Goal: Task Accomplishment & Management: Use online tool/utility

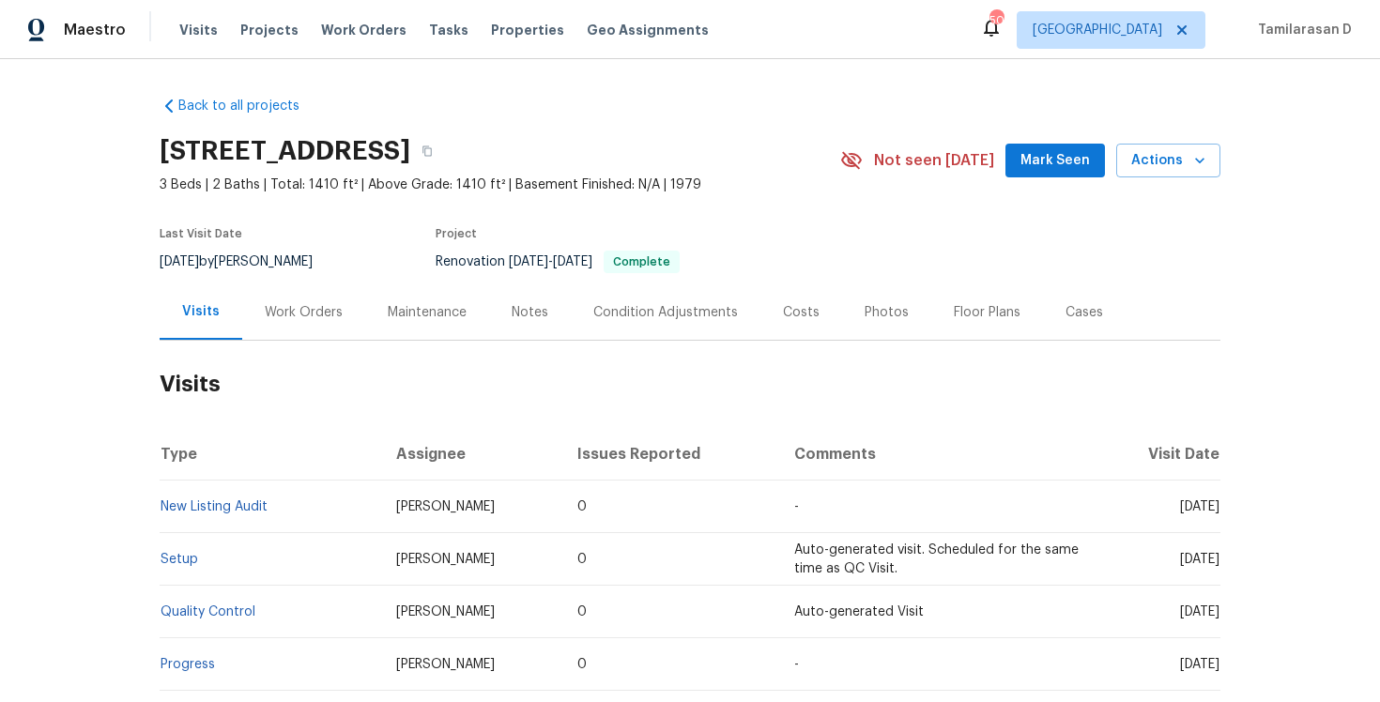
click at [329, 309] on div "Work Orders" at bounding box center [304, 312] width 78 height 19
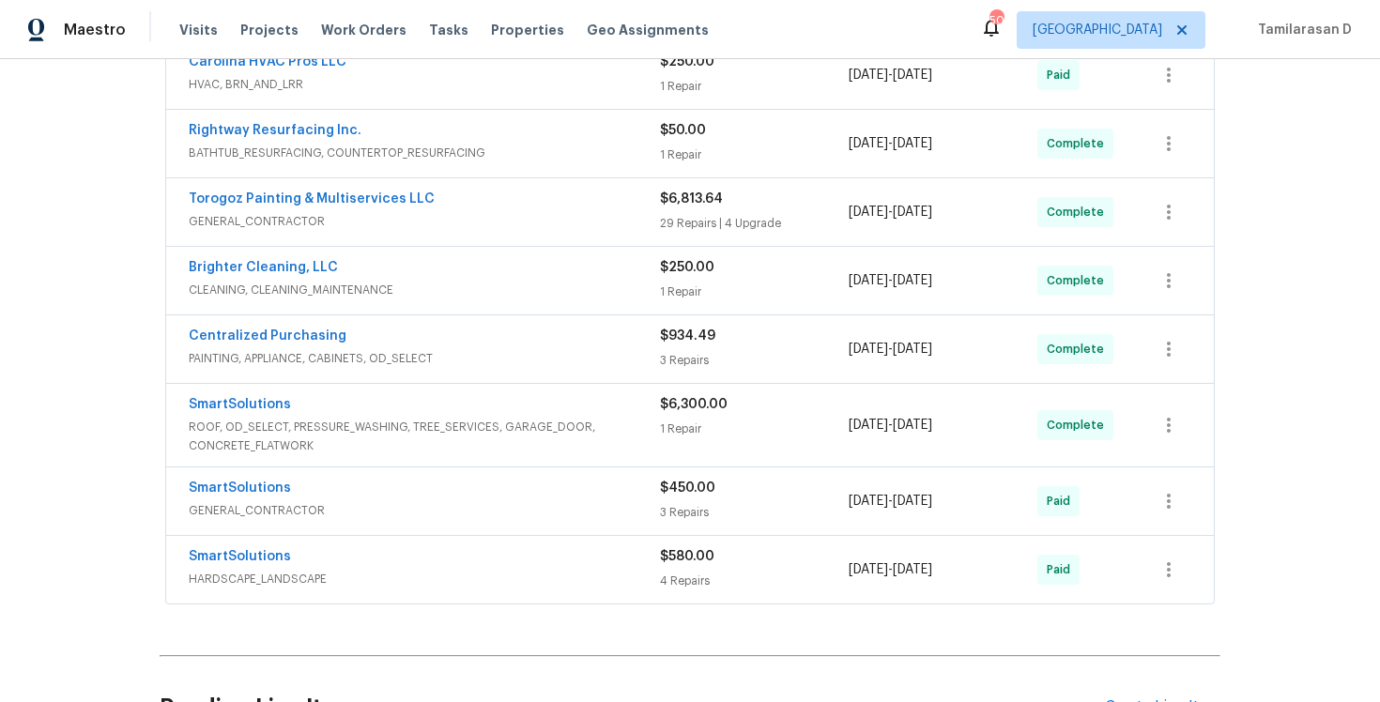
scroll to position [241, 0]
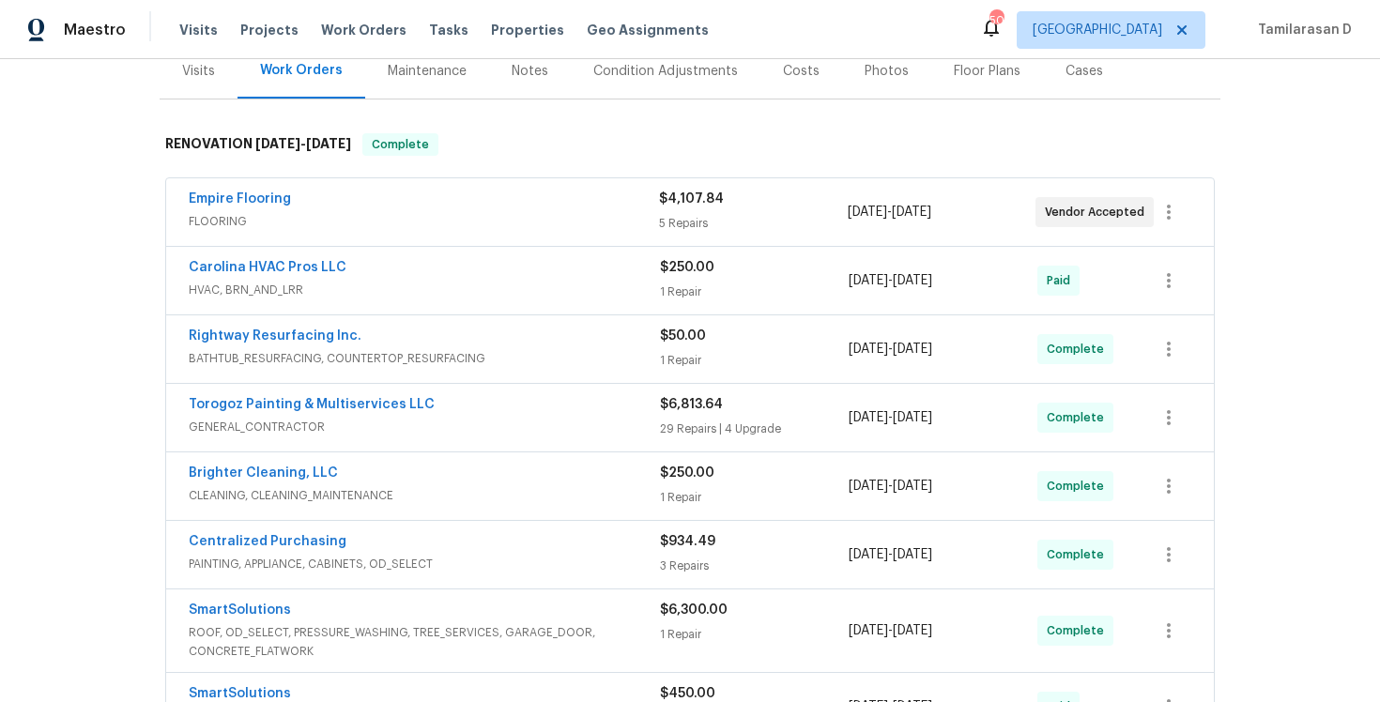
click at [426, 260] on div "Carolina HVAC Pros LLC" at bounding box center [424, 269] width 471 height 23
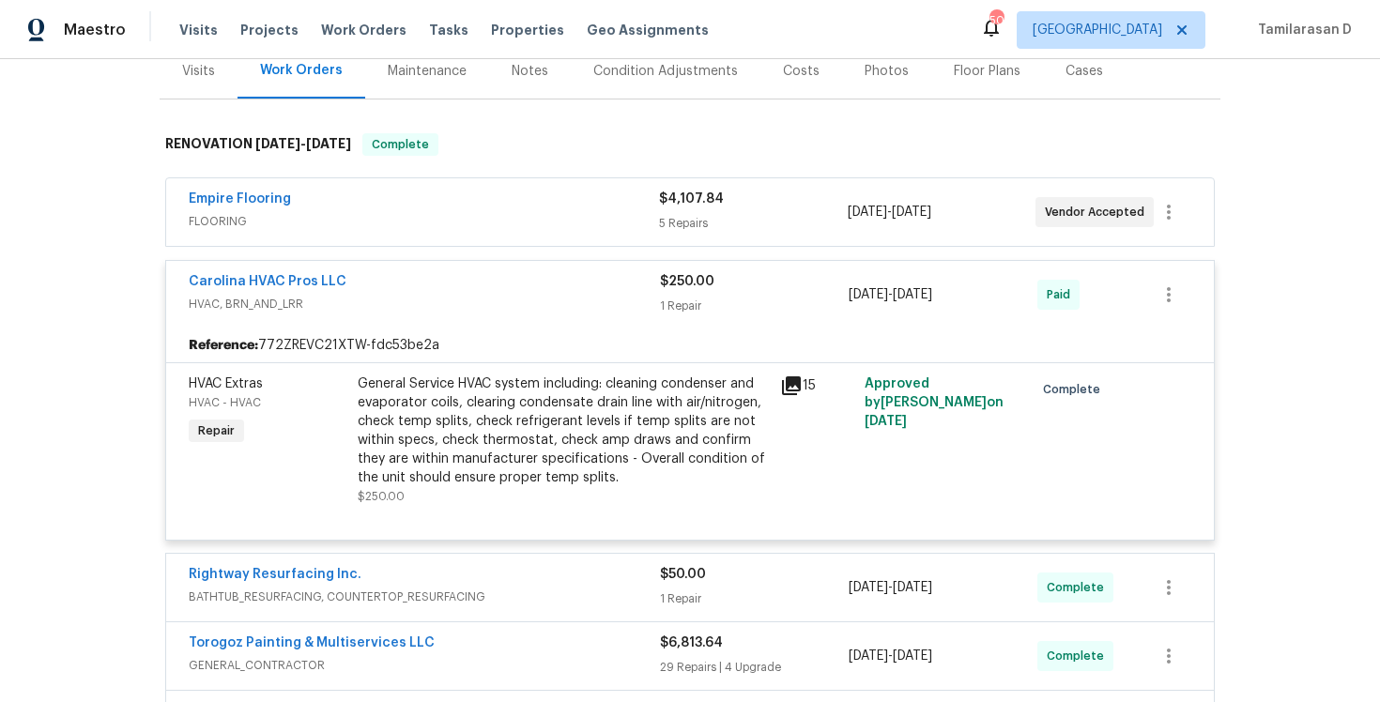
scroll to position [881, 0]
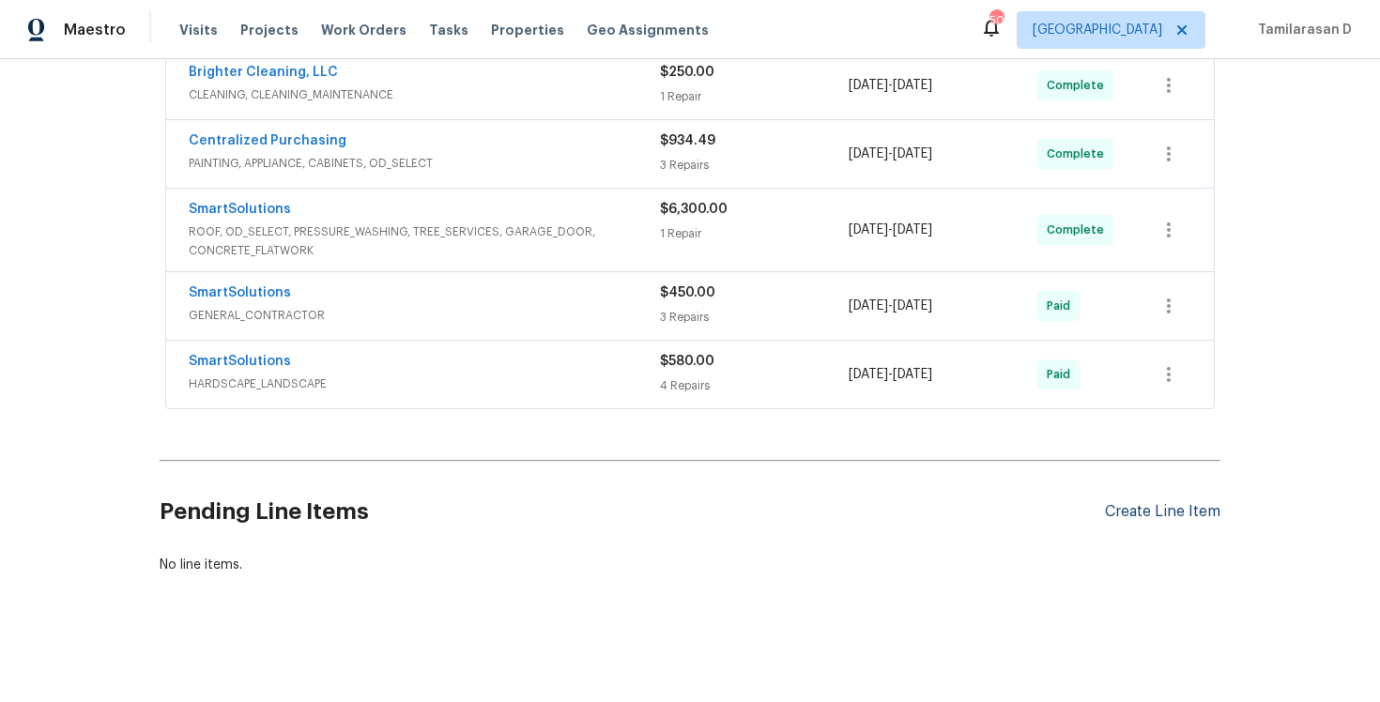
click at [1129, 505] on div "Create Line Item" at bounding box center [1162, 512] width 115 height 18
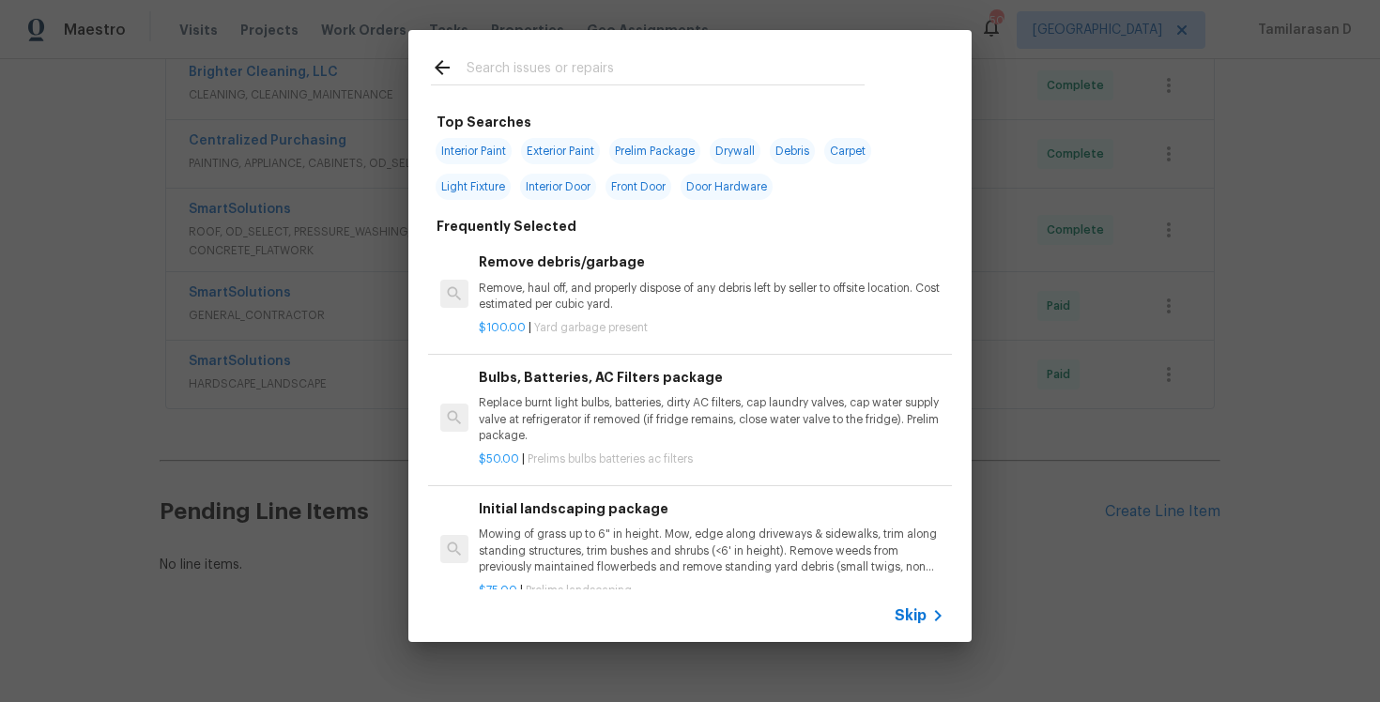
click at [924, 609] on span "Skip" at bounding box center [911, 615] width 32 height 19
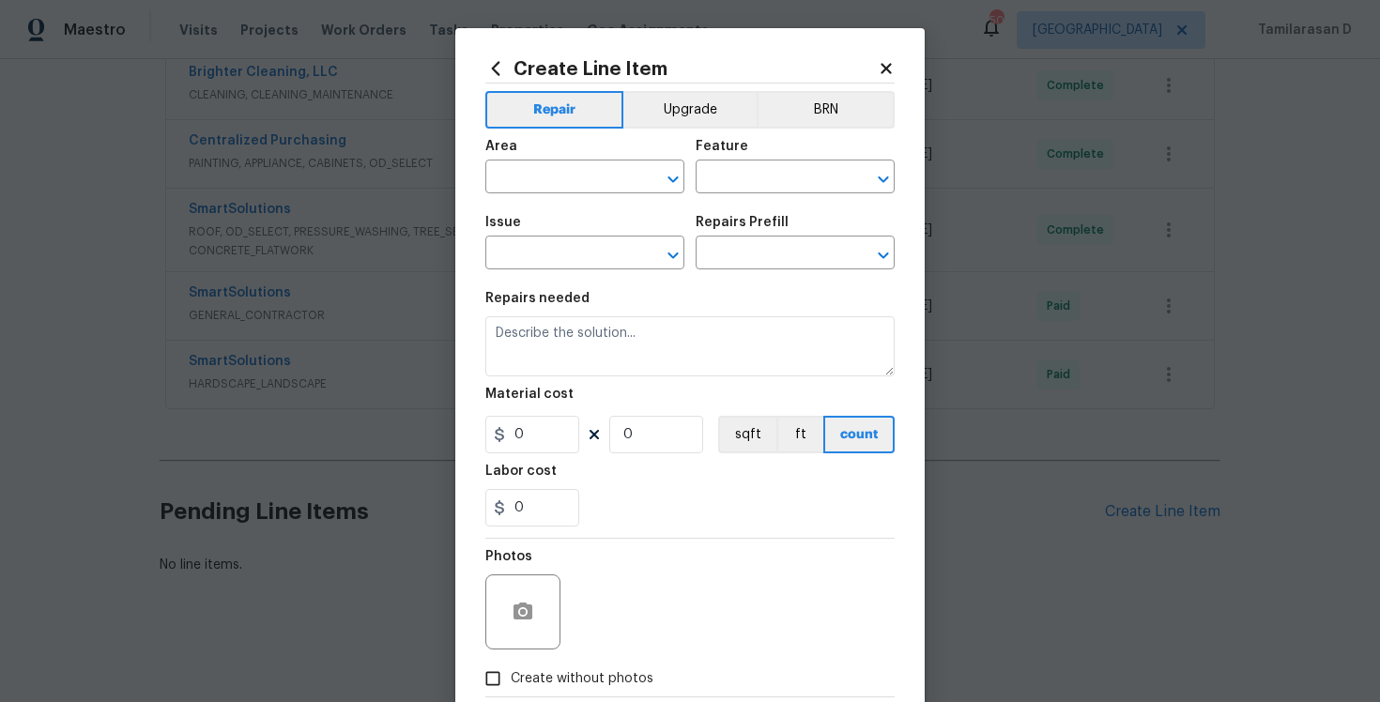
click at [541, 153] on div "Area" at bounding box center [584, 152] width 199 height 24
click at [556, 186] on input "text" at bounding box center [558, 178] width 146 height 29
click at [614, 251] on li "Interior Overall" at bounding box center [584, 252] width 199 height 31
type input "Interior Overall"
click at [710, 191] on input "text" at bounding box center [769, 178] width 146 height 29
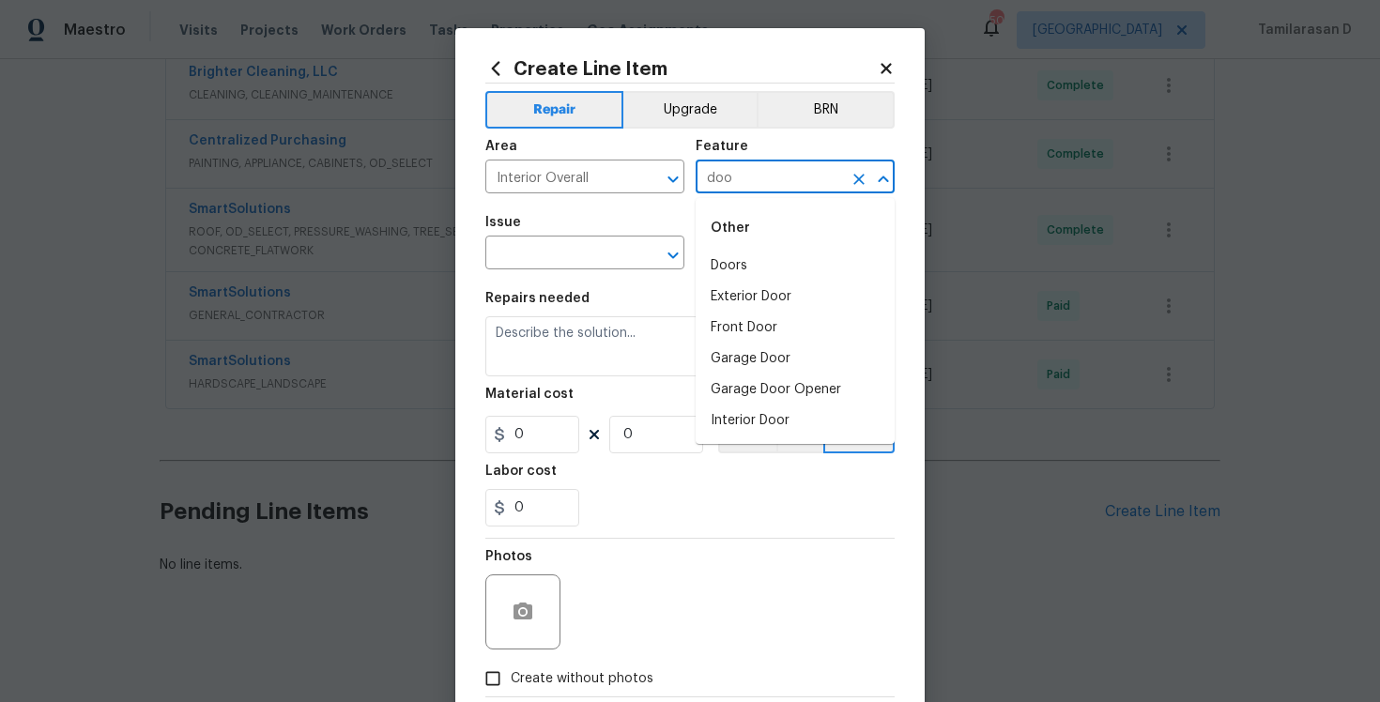
click at [743, 267] on li "Doors" at bounding box center [795, 266] width 199 height 31
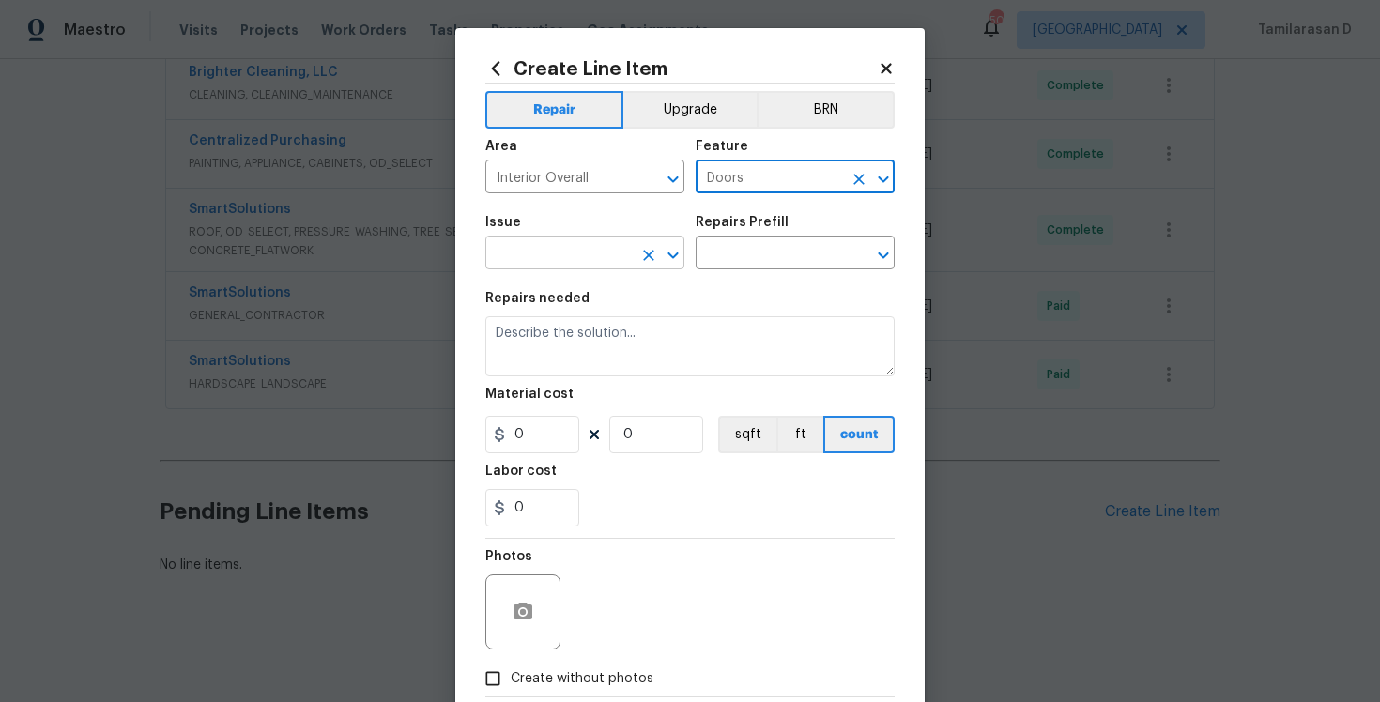
type input "Doors"
click at [570, 255] on input "text" at bounding box center [558, 254] width 146 height 29
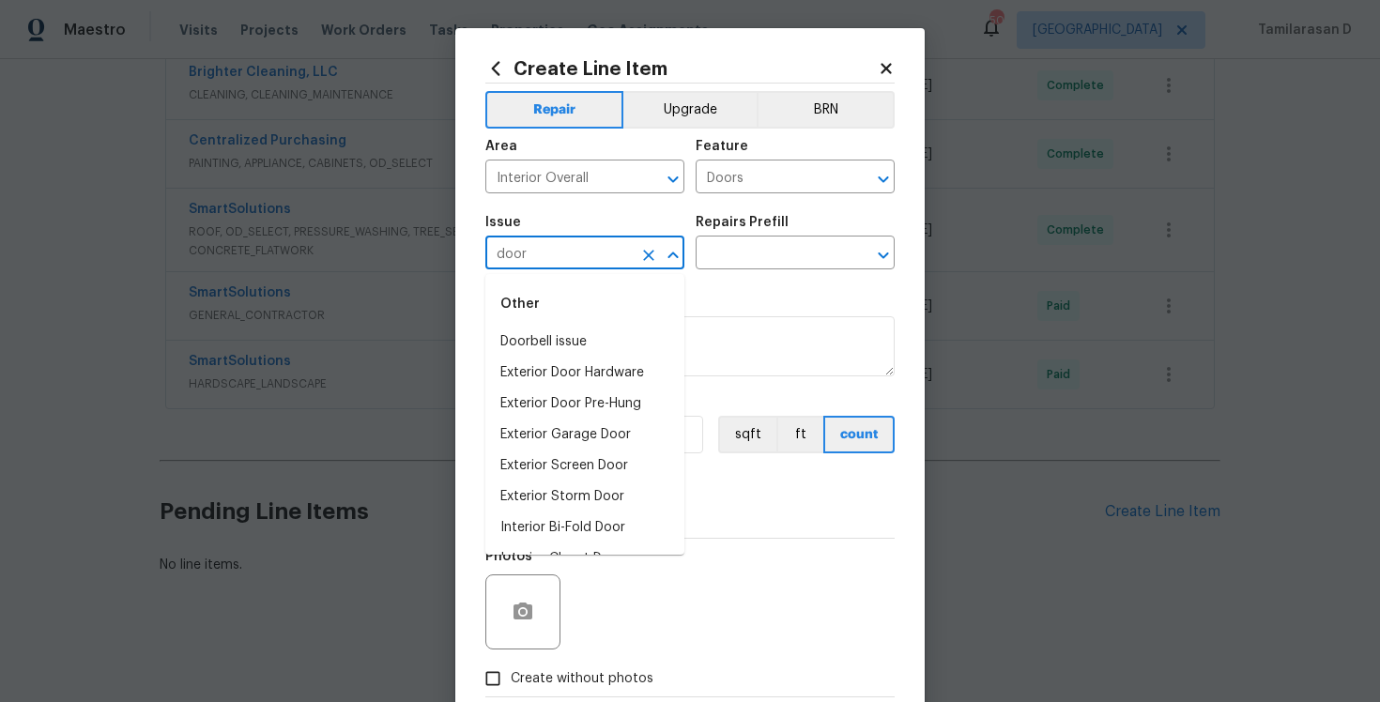
type input "door"
click at [570, 441] on li "Interior Door" at bounding box center [584, 435] width 199 height 31
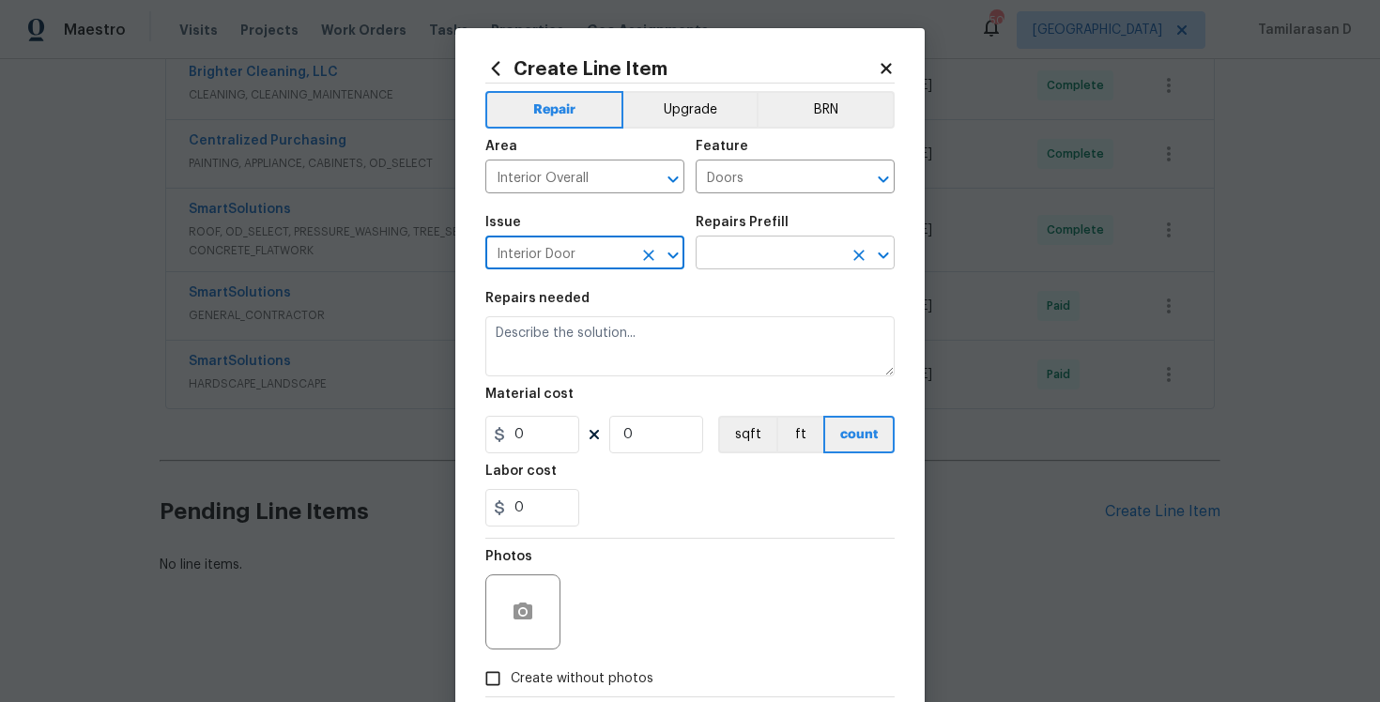
type input "Interior Door"
click at [732, 266] on input "text" at bounding box center [769, 254] width 146 height 29
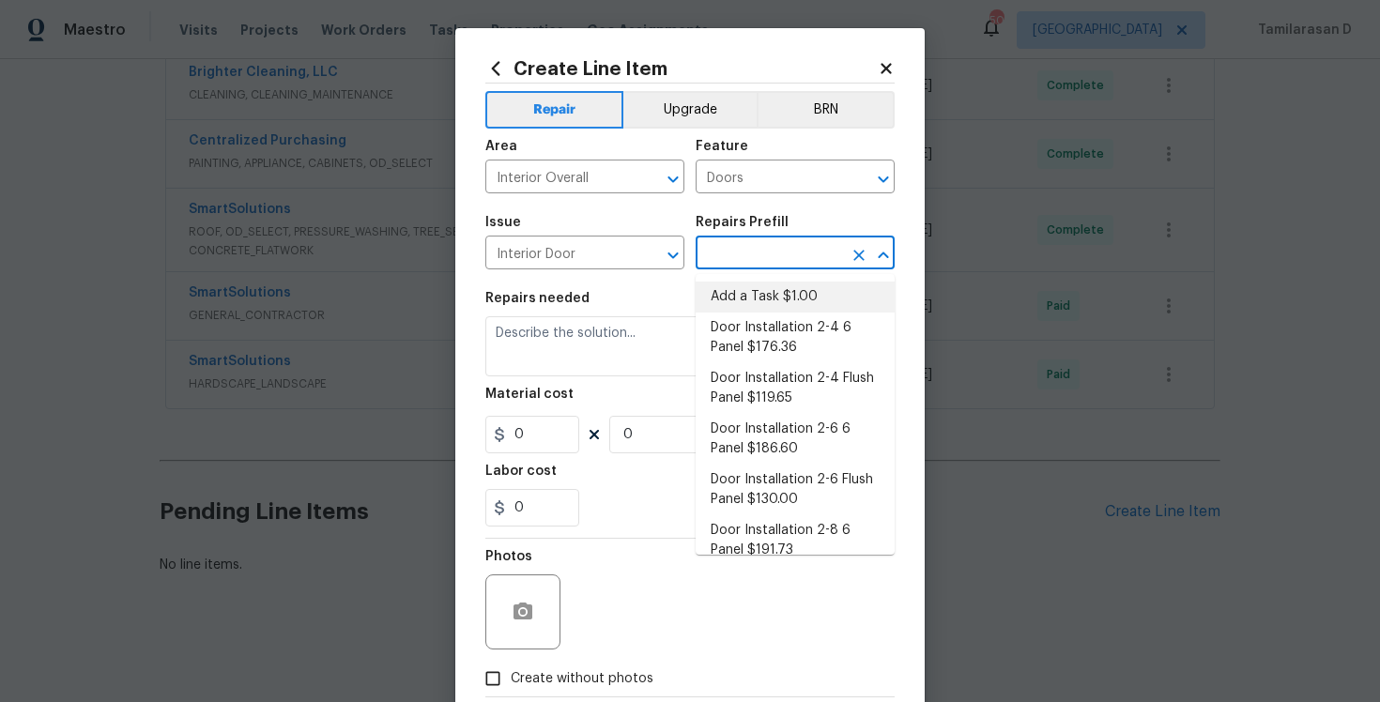
click at [755, 297] on li "Add a Task $1.00" at bounding box center [795, 297] width 199 height 31
type input "Interior Door"
type input "Add a Task $1.00"
type textarea "HPM to detail"
type input "1"
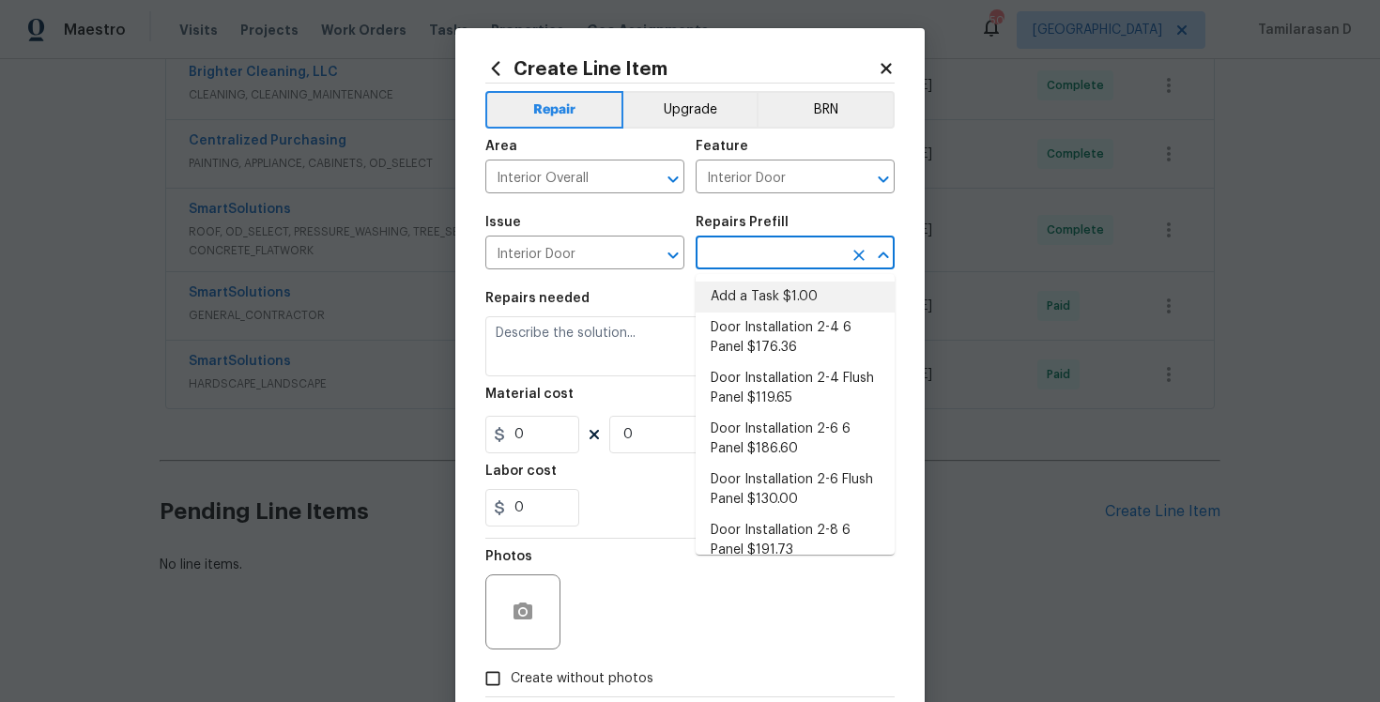
type input "1"
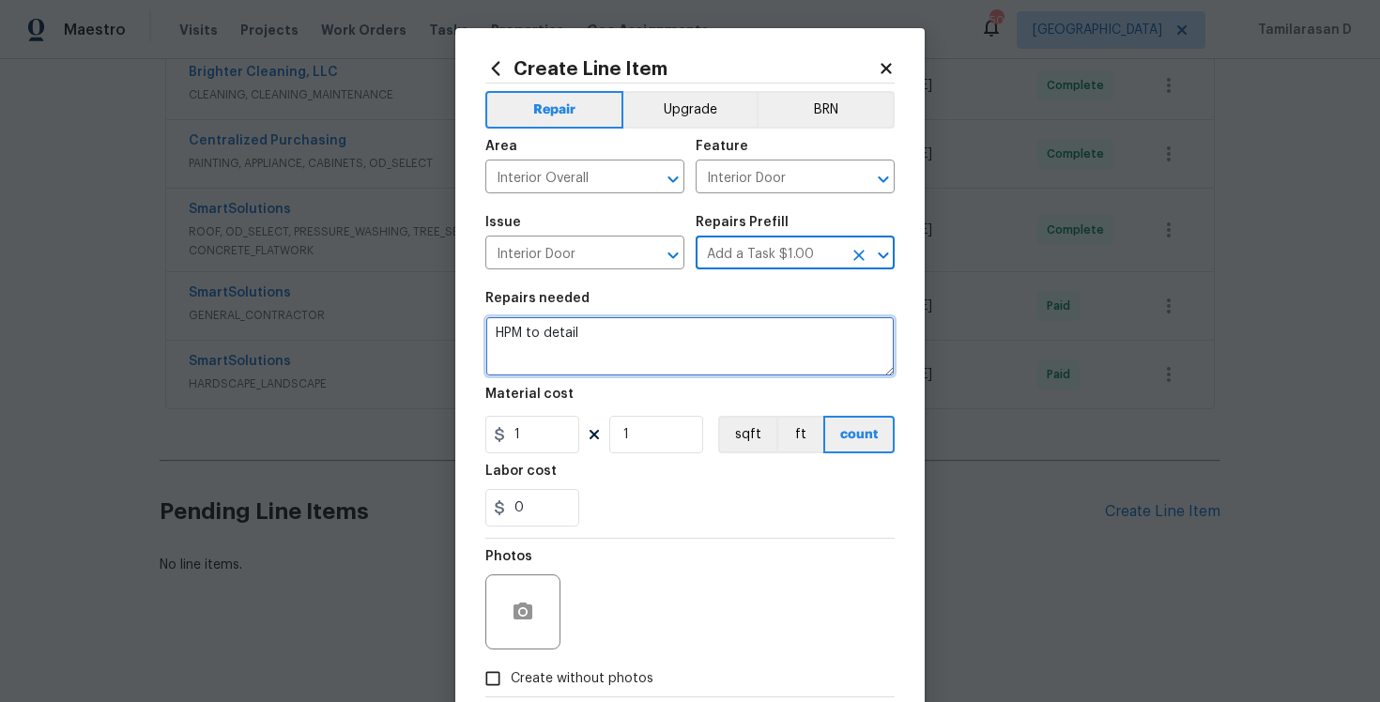
click at [582, 355] on textarea "HPM to detail" at bounding box center [689, 346] width 409 height 60
paste textarea "Feedback received that the sliding door on the second floor is loose because th…"
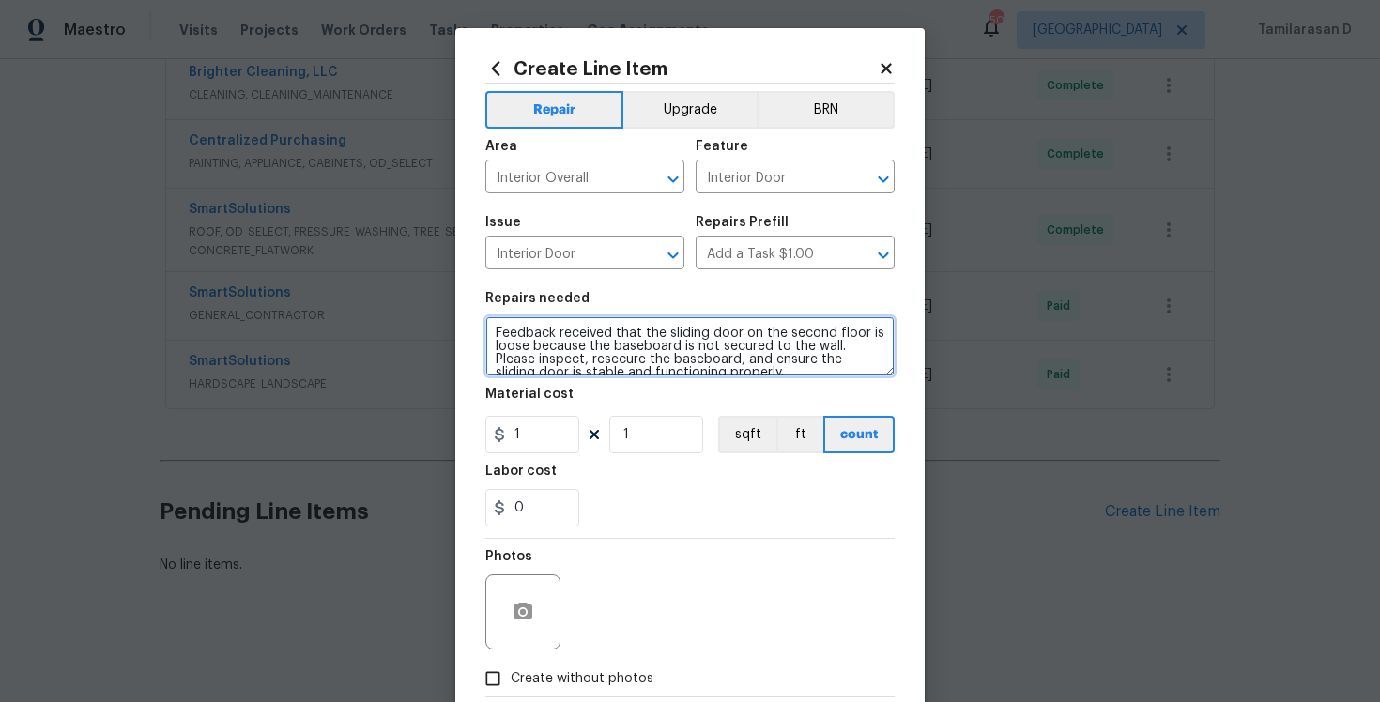
scroll to position [4, 0]
type textarea "Feedback received that the sliding door on the second floor is loose because th…"
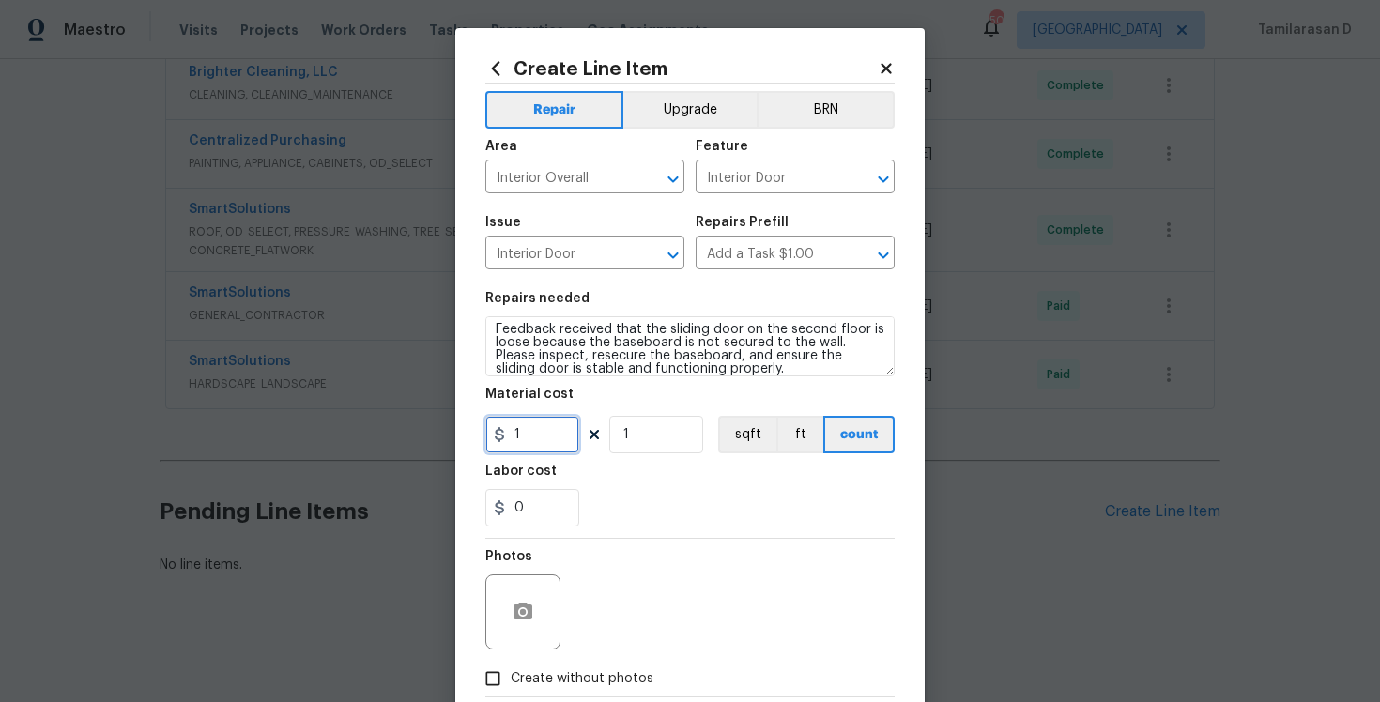
click at [545, 443] on input "1" at bounding box center [532, 435] width 94 height 38
type input "75"
click at [638, 520] on div "0" at bounding box center [689, 508] width 409 height 38
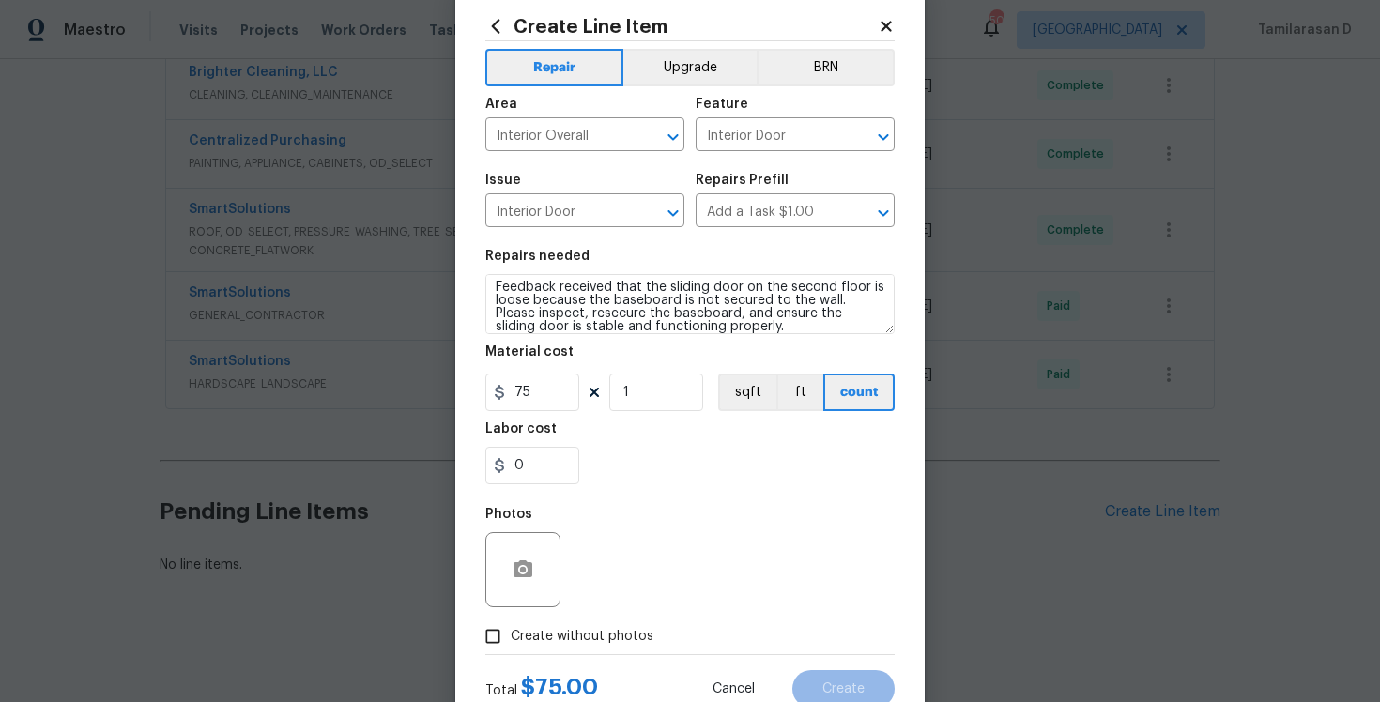
scroll to position [106, 0]
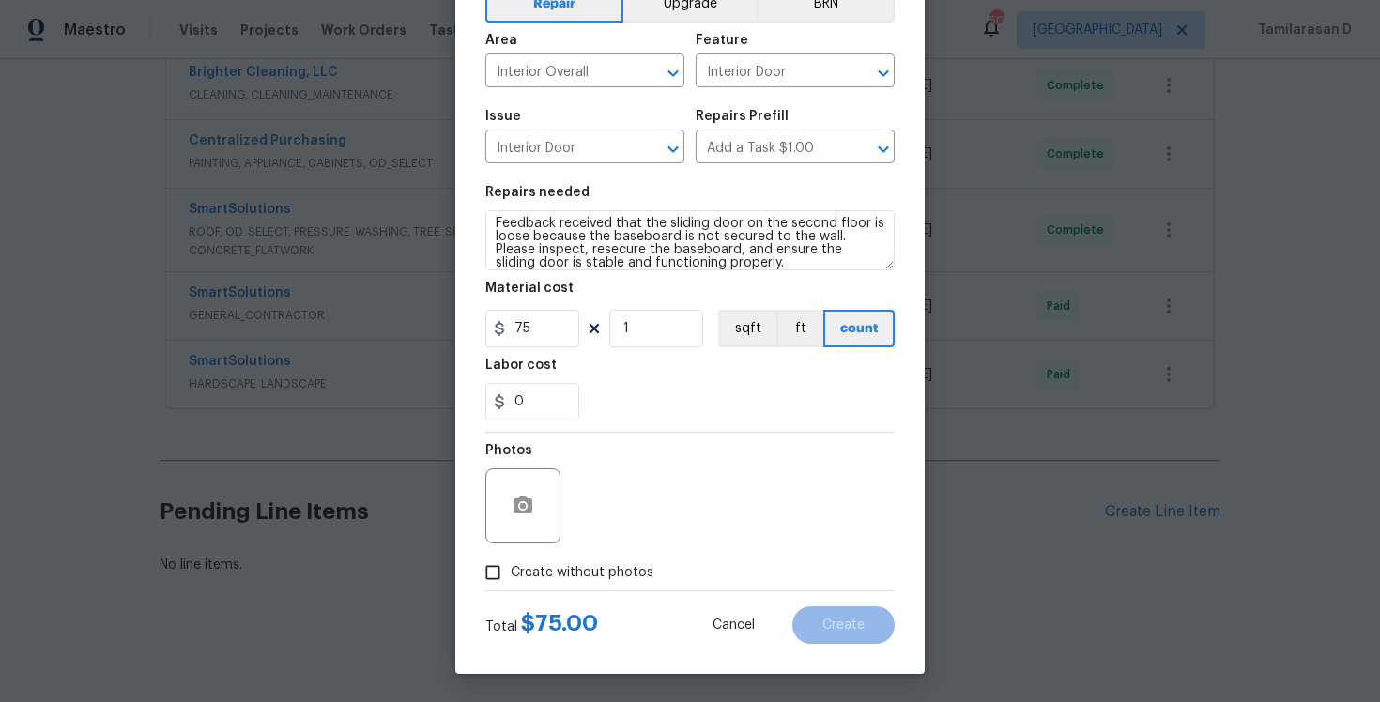
click at [524, 567] on span "Create without photos" at bounding box center [582, 573] width 143 height 20
click at [511, 567] on input "Create without photos" at bounding box center [493, 573] width 36 height 36
checkbox input "true"
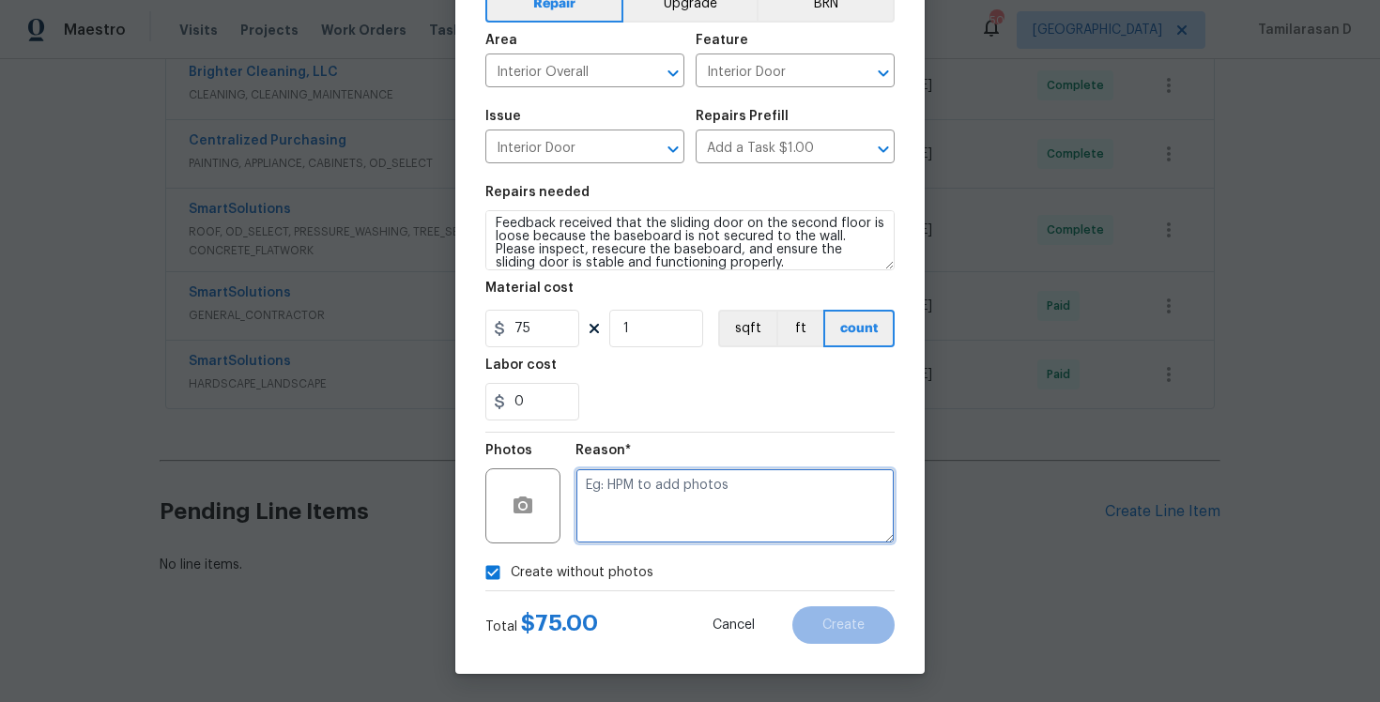
click at [607, 533] on textarea at bounding box center [735, 505] width 319 height 75
type textarea "N/A"
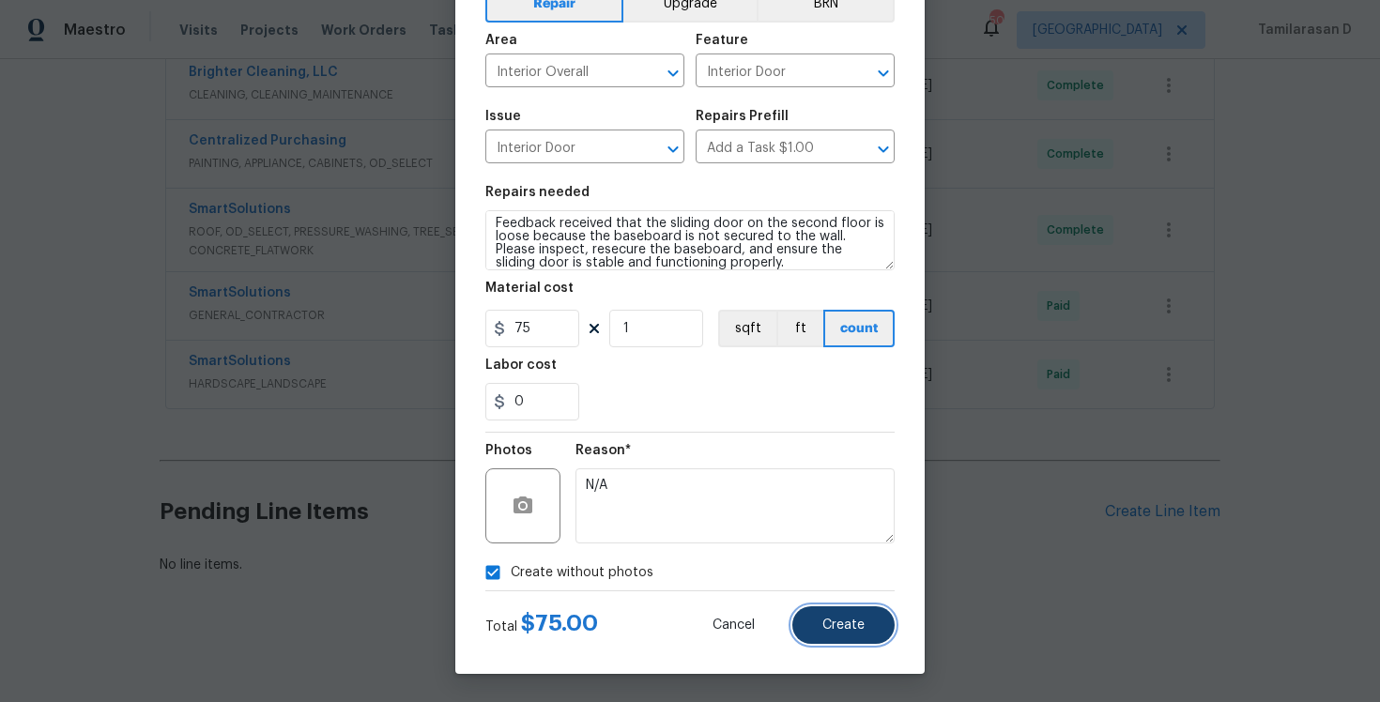
click at [845, 620] on span "Create" at bounding box center [843, 626] width 42 height 14
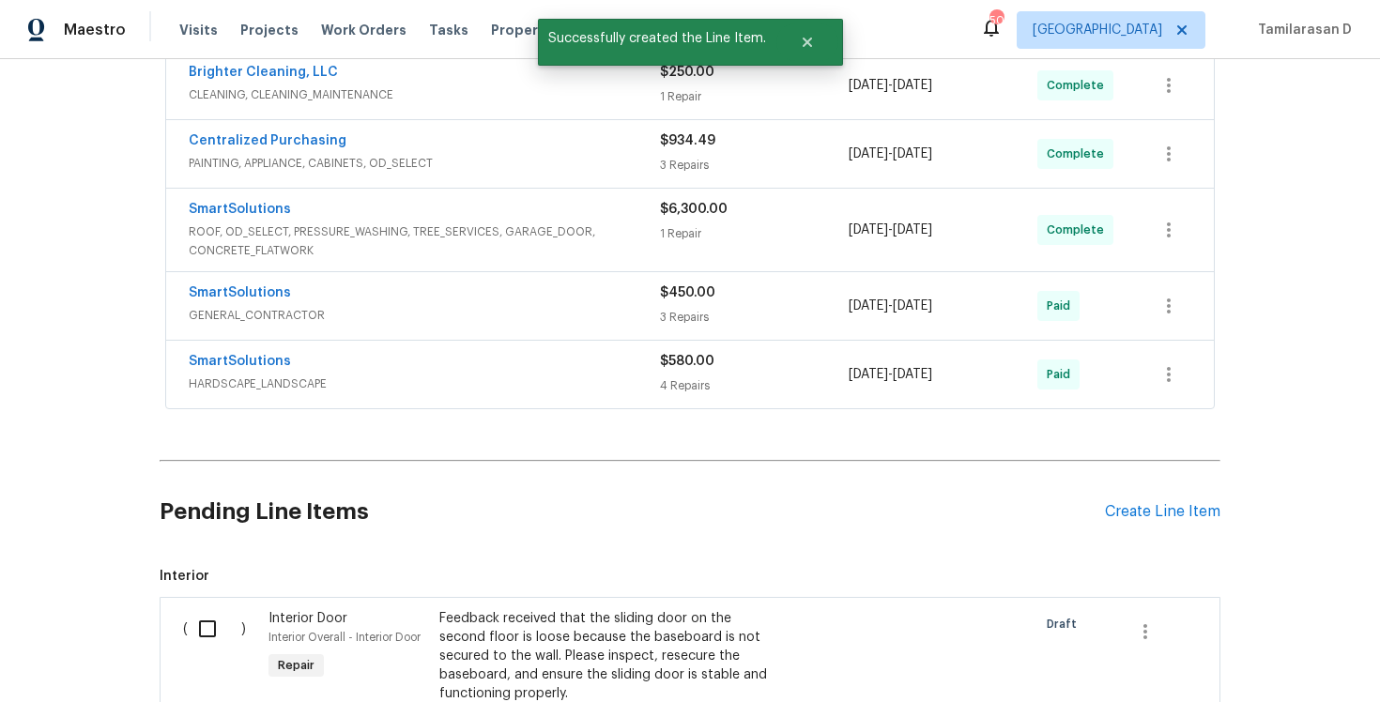
click at [214, 627] on input "checkbox" at bounding box center [215, 628] width 54 height 39
checkbox input "true"
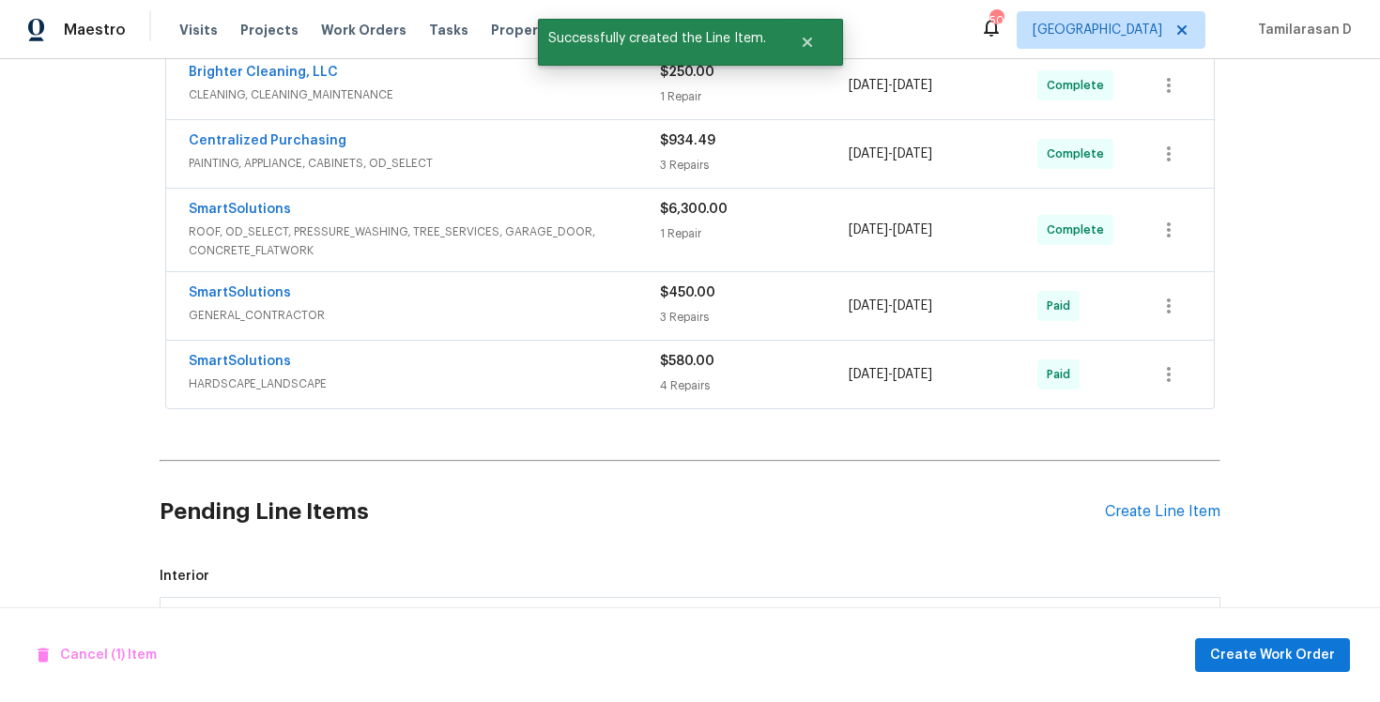
scroll to position [1171, 0]
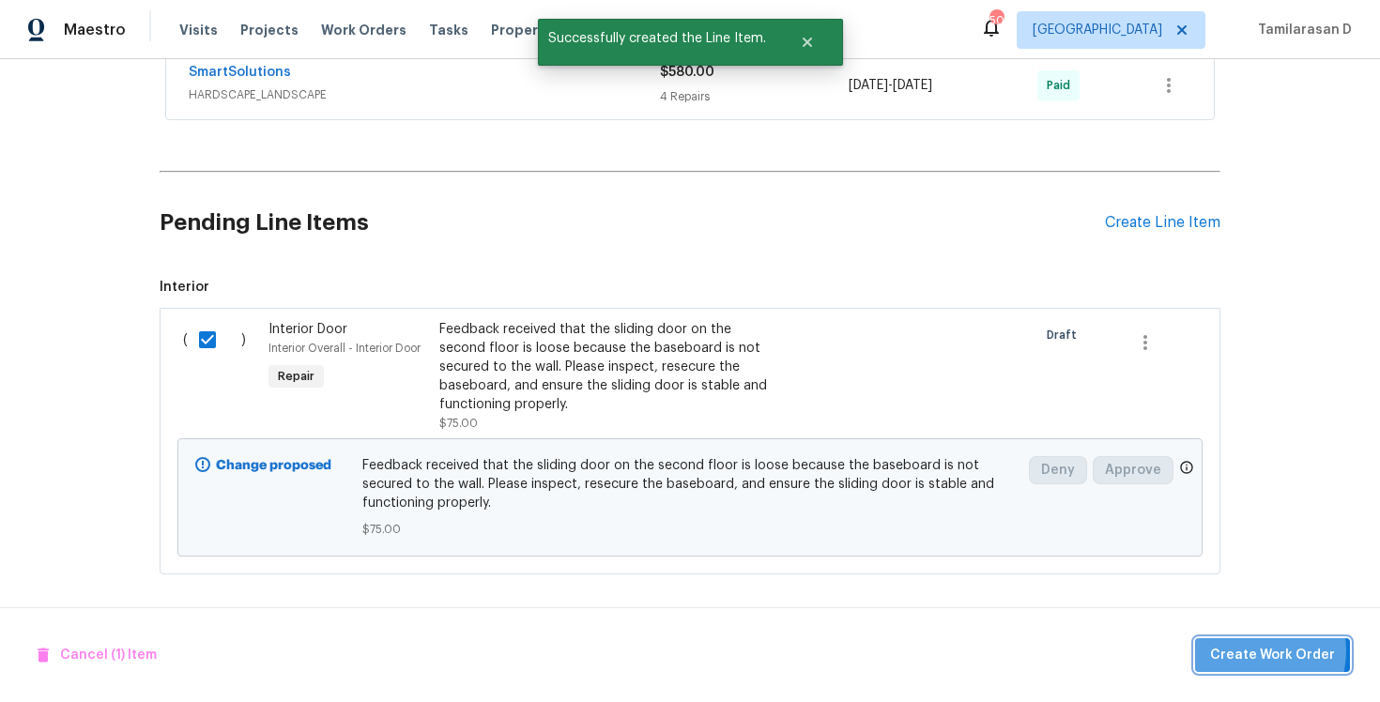
click at [1250, 651] on span "Create Work Order" at bounding box center [1272, 655] width 125 height 23
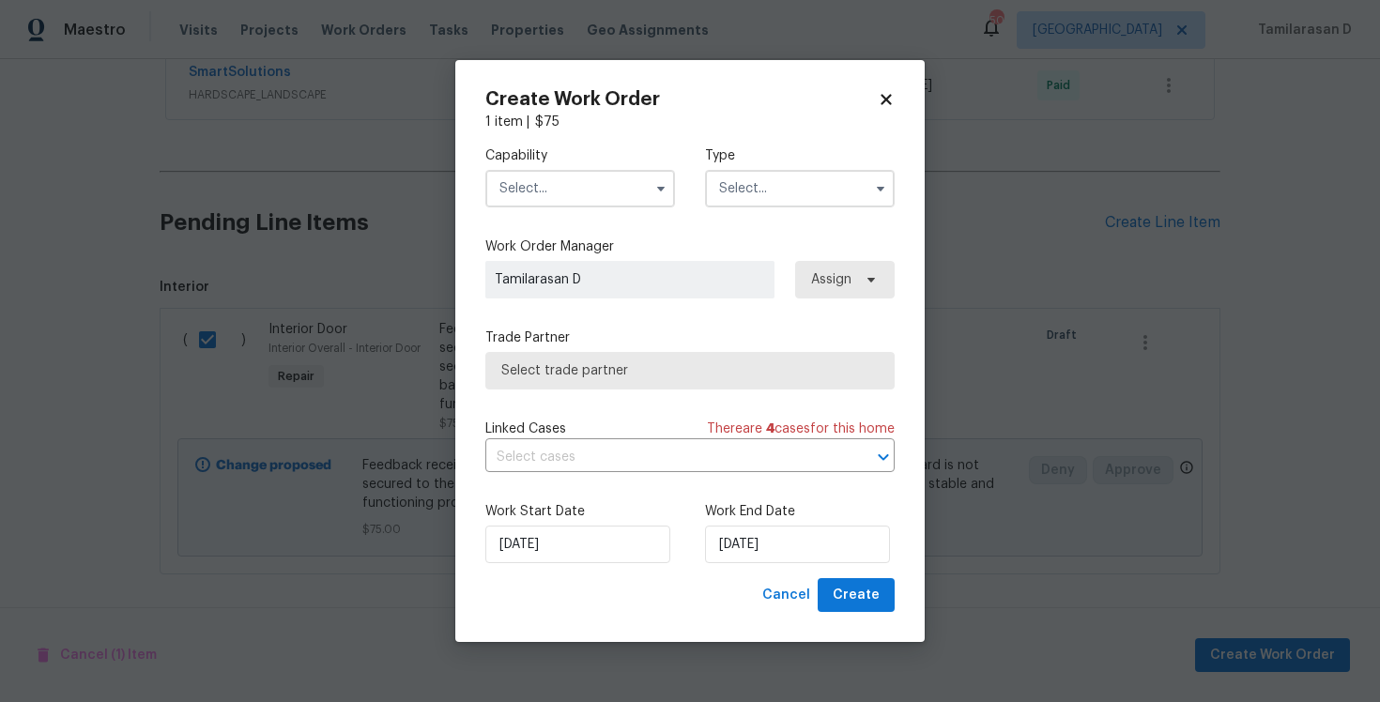
click at [804, 201] on input "text" at bounding box center [800, 189] width 190 height 38
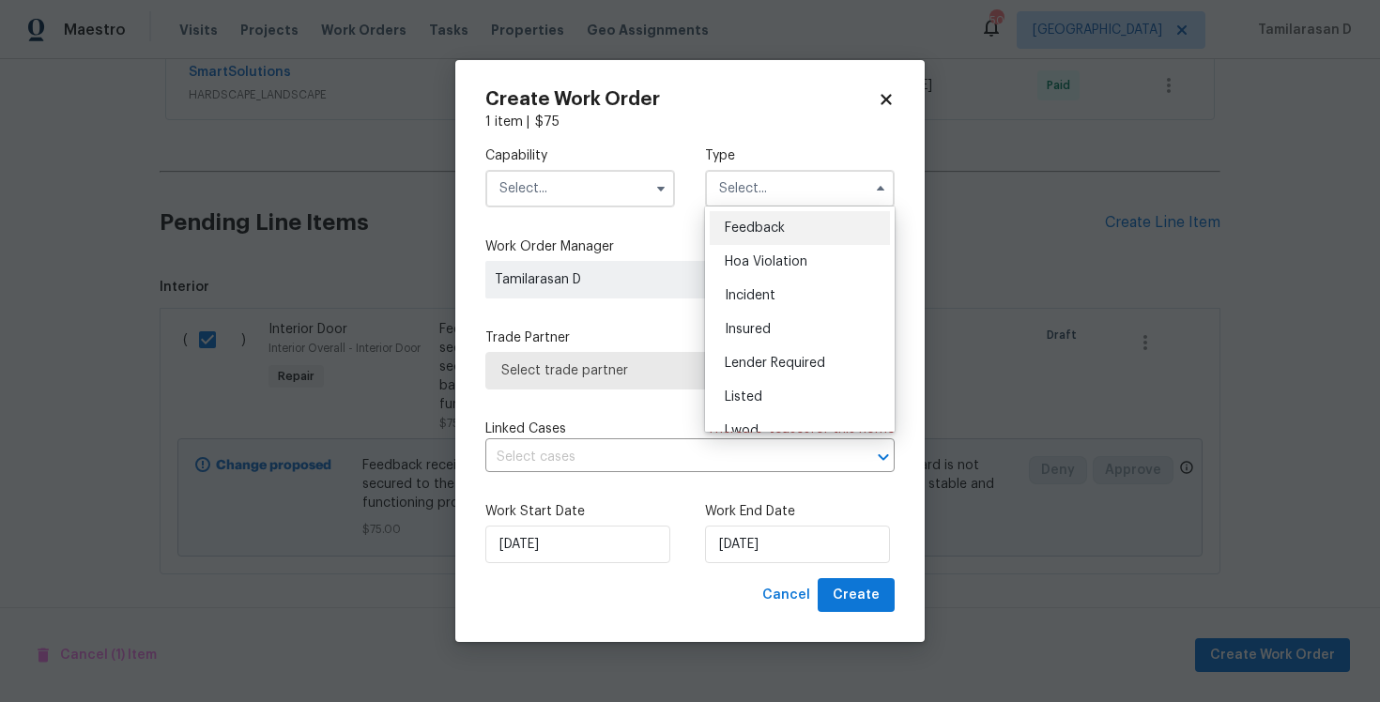
click at [779, 217] on div "Feedback" at bounding box center [800, 228] width 180 height 34
type input "Feedback"
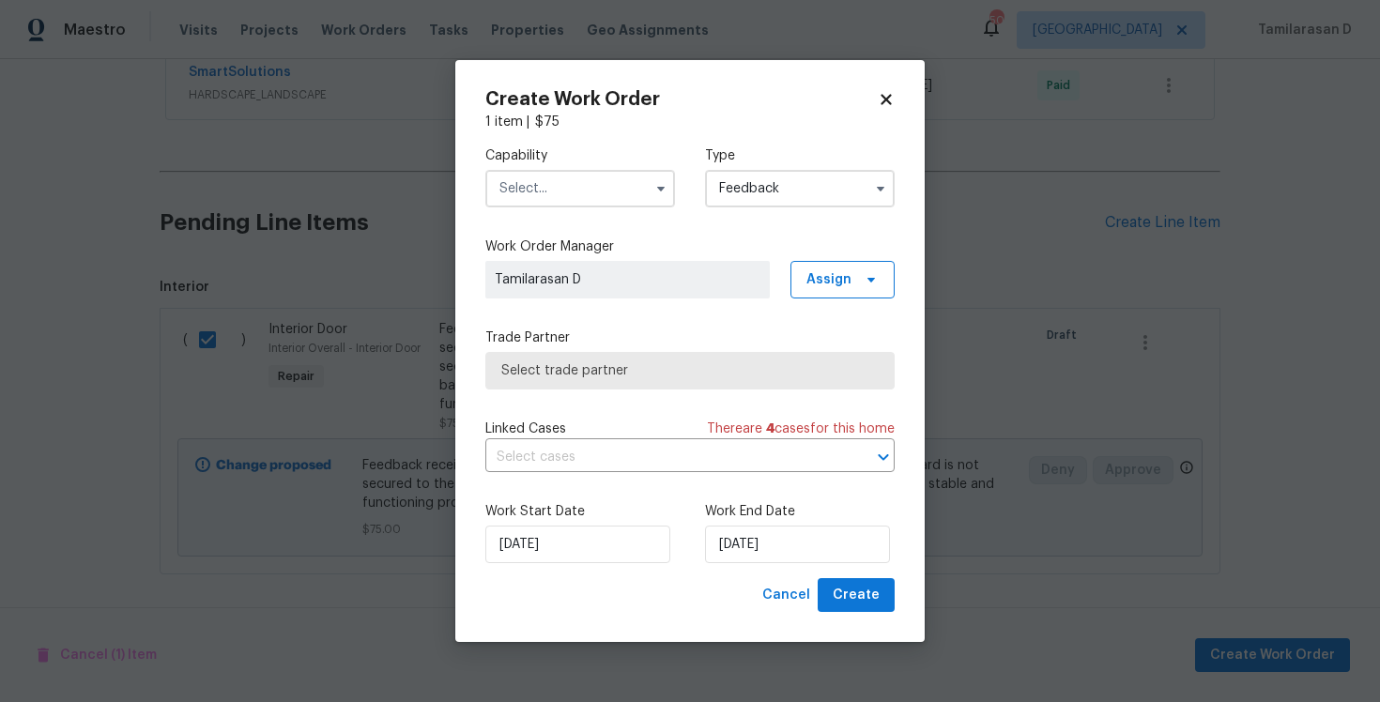
click at [591, 201] on input "text" at bounding box center [580, 189] width 190 height 38
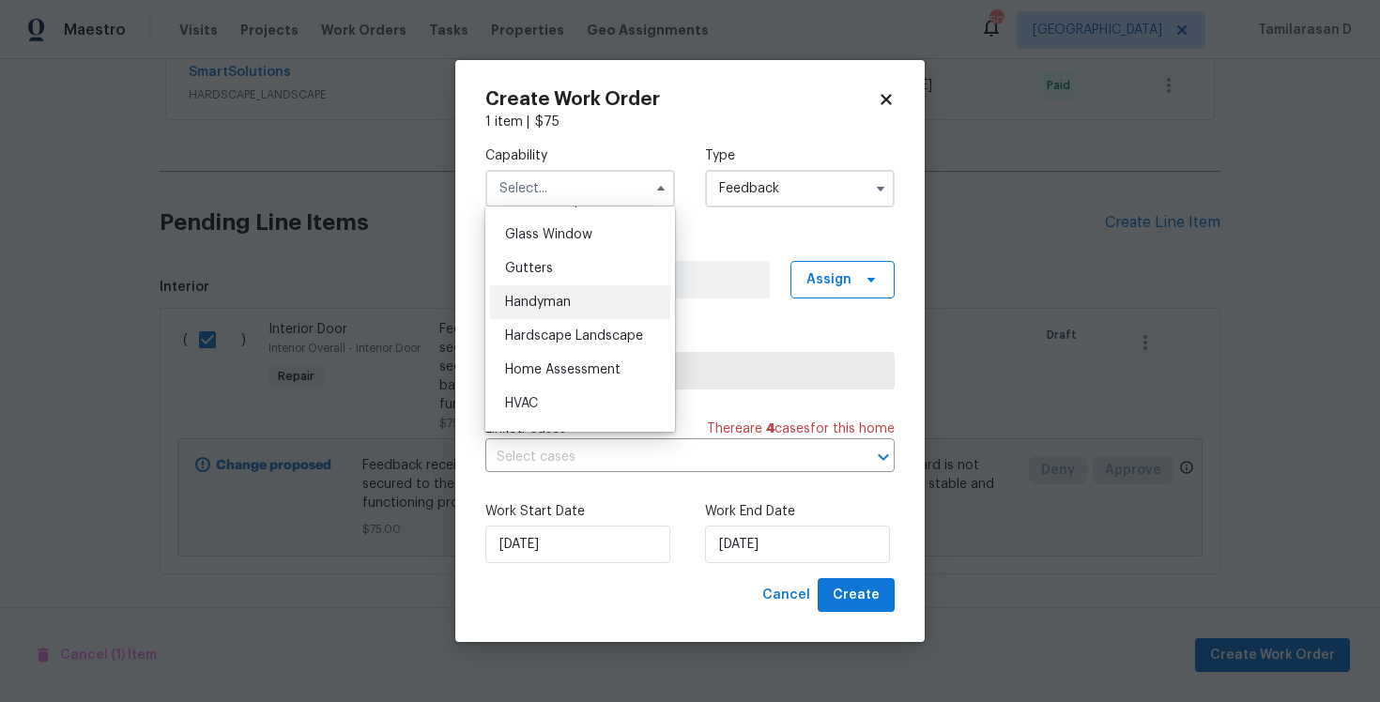
scroll to position [954, 0]
click at [533, 301] on span "Handyman" at bounding box center [538, 306] width 66 height 13
type input "Handyman"
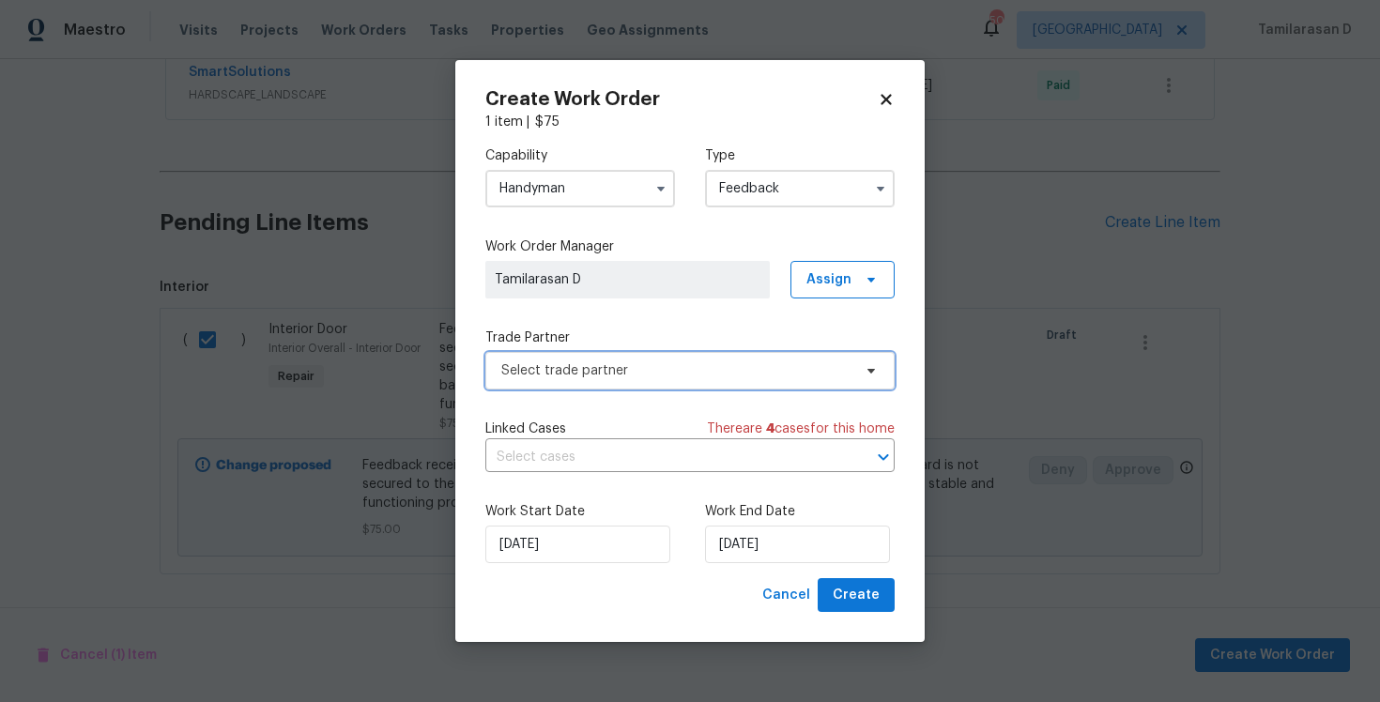
click at [579, 369] on span "Select trade partner" at bounding box center [676, 370] width 350 height 19
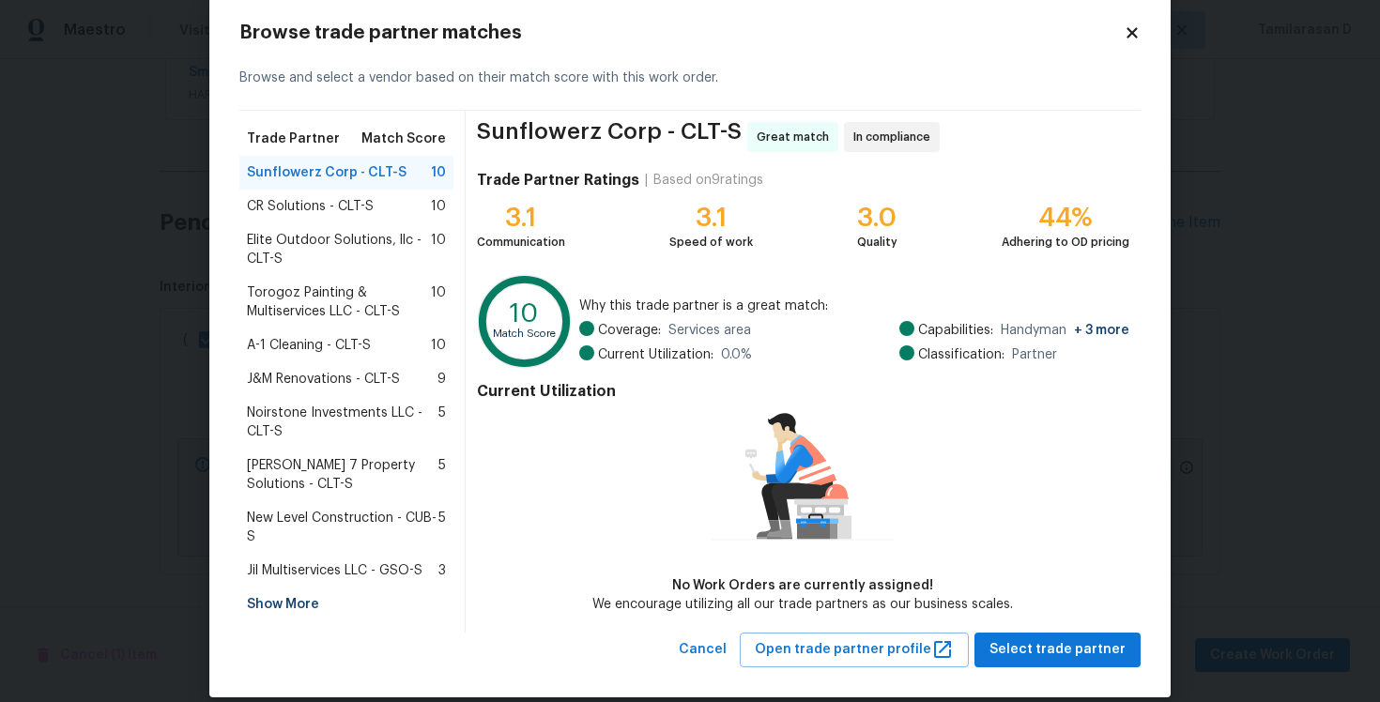
scroll to position [49, 0]
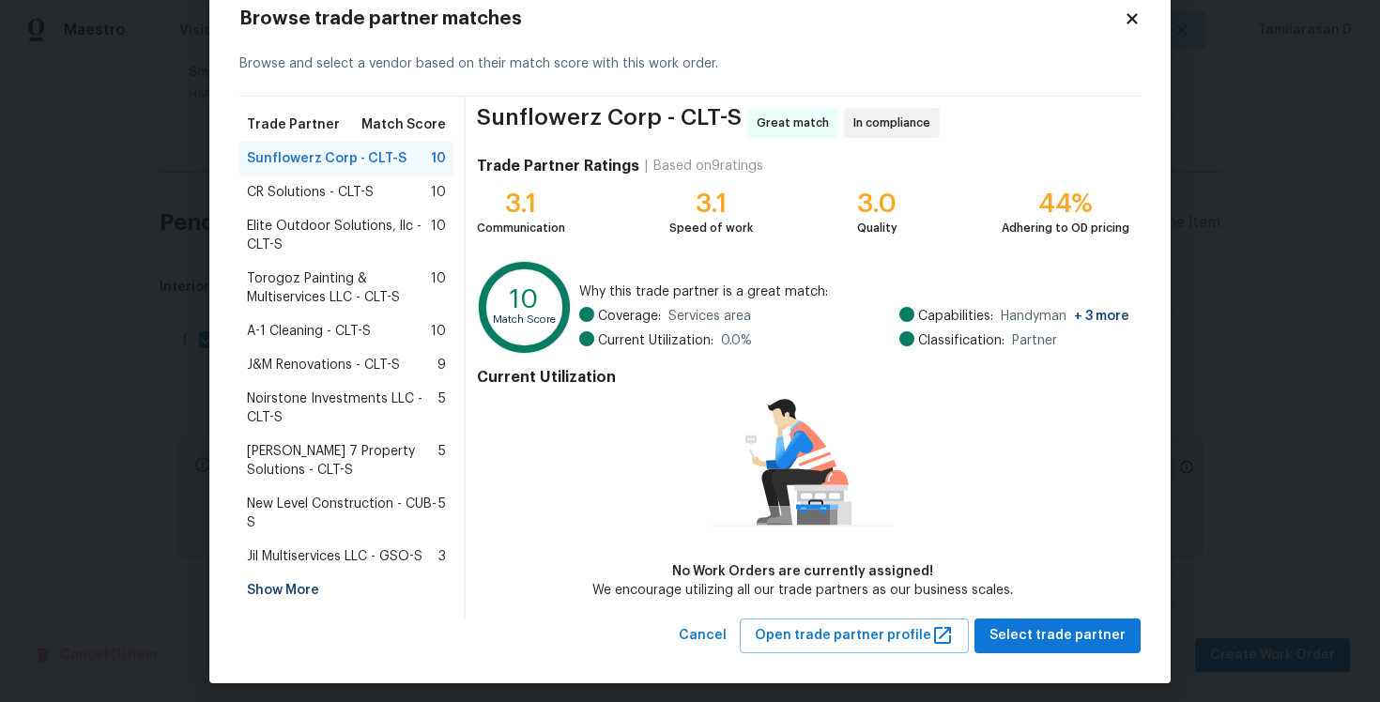
click at [298, 273] on span "Torogoz Painting & Multiservices LLC - CLT-S" at bounding box center [339, 288] width 184 height 38
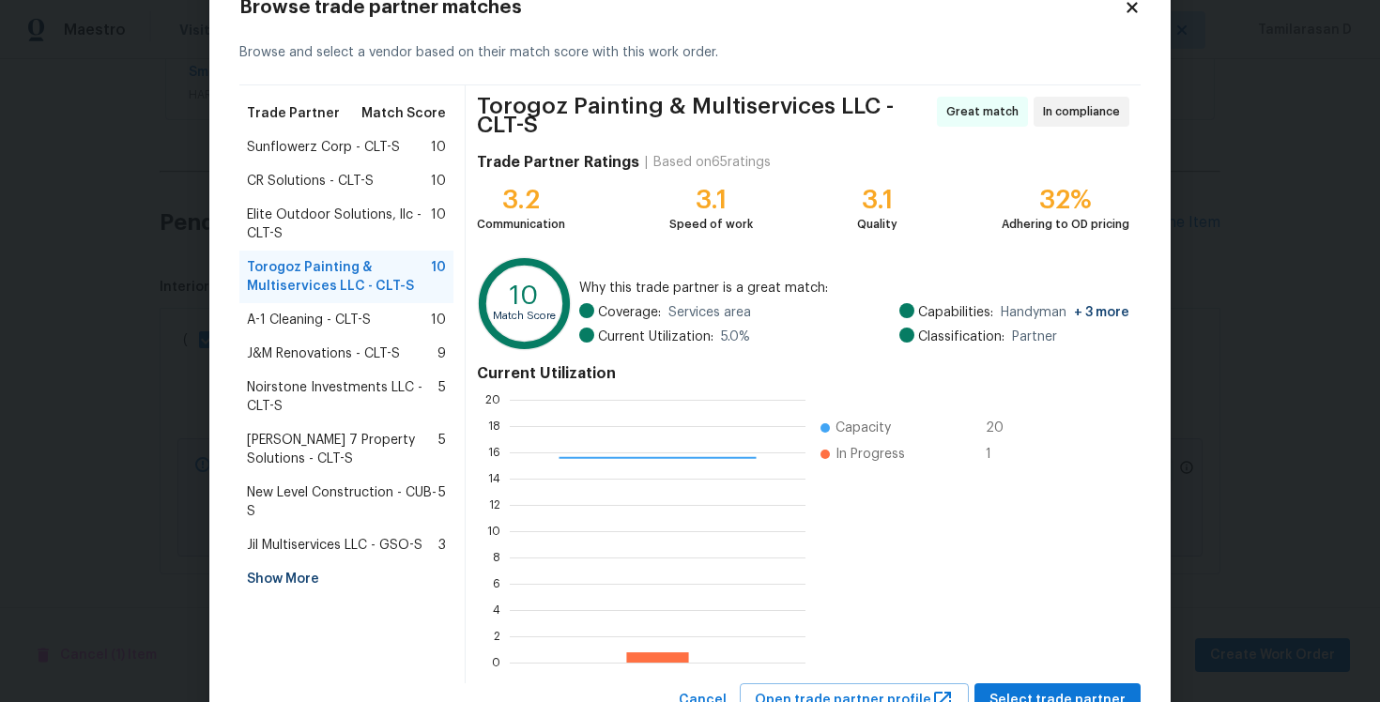
scroll to position [68, 0]
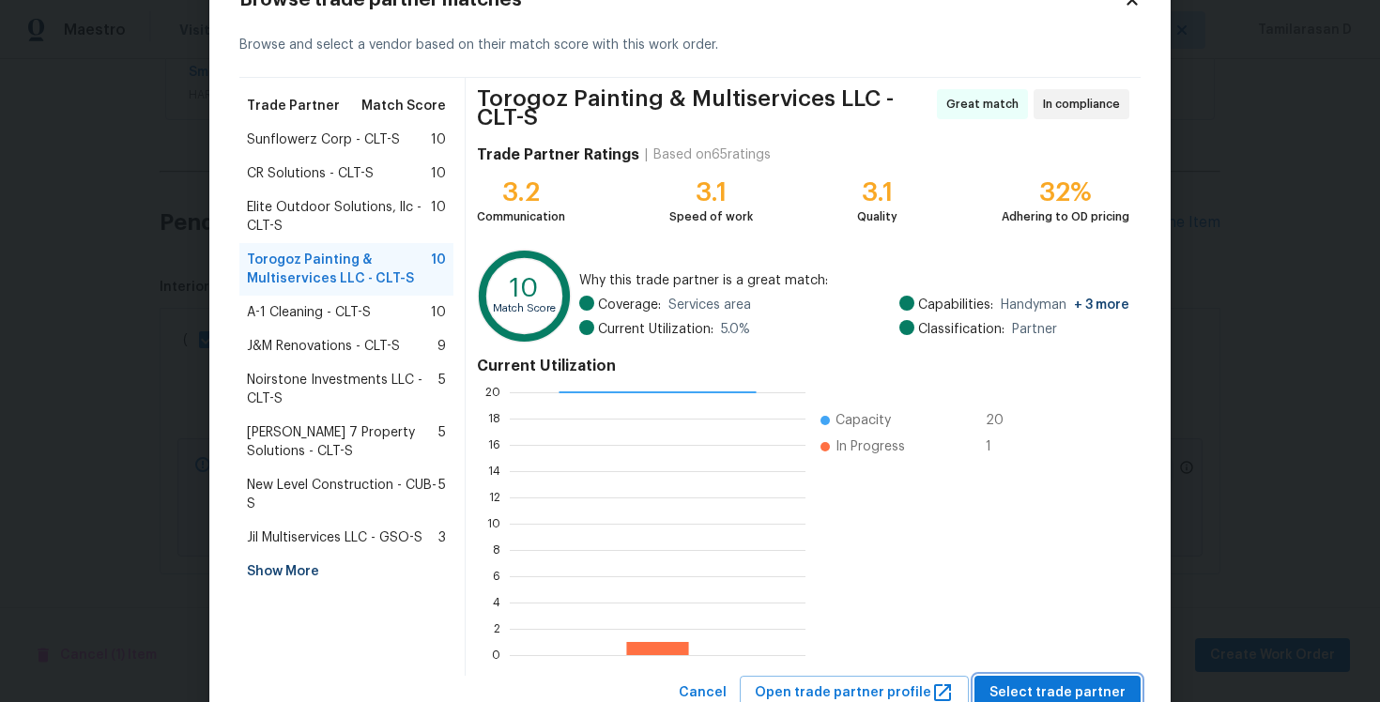
click at [1066, 692] on span "Select trade partner" at bounding box center [1058, 693] width 136 height 23
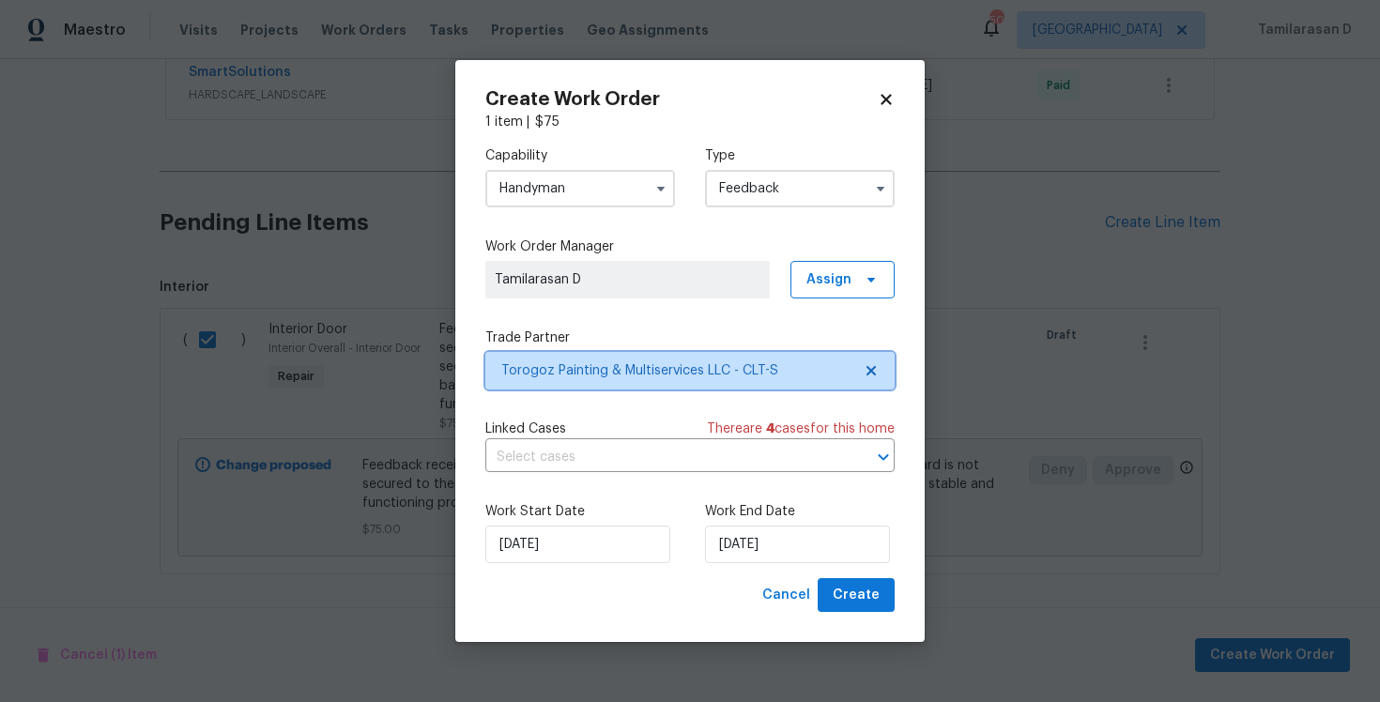
scroll to position [0, 0]
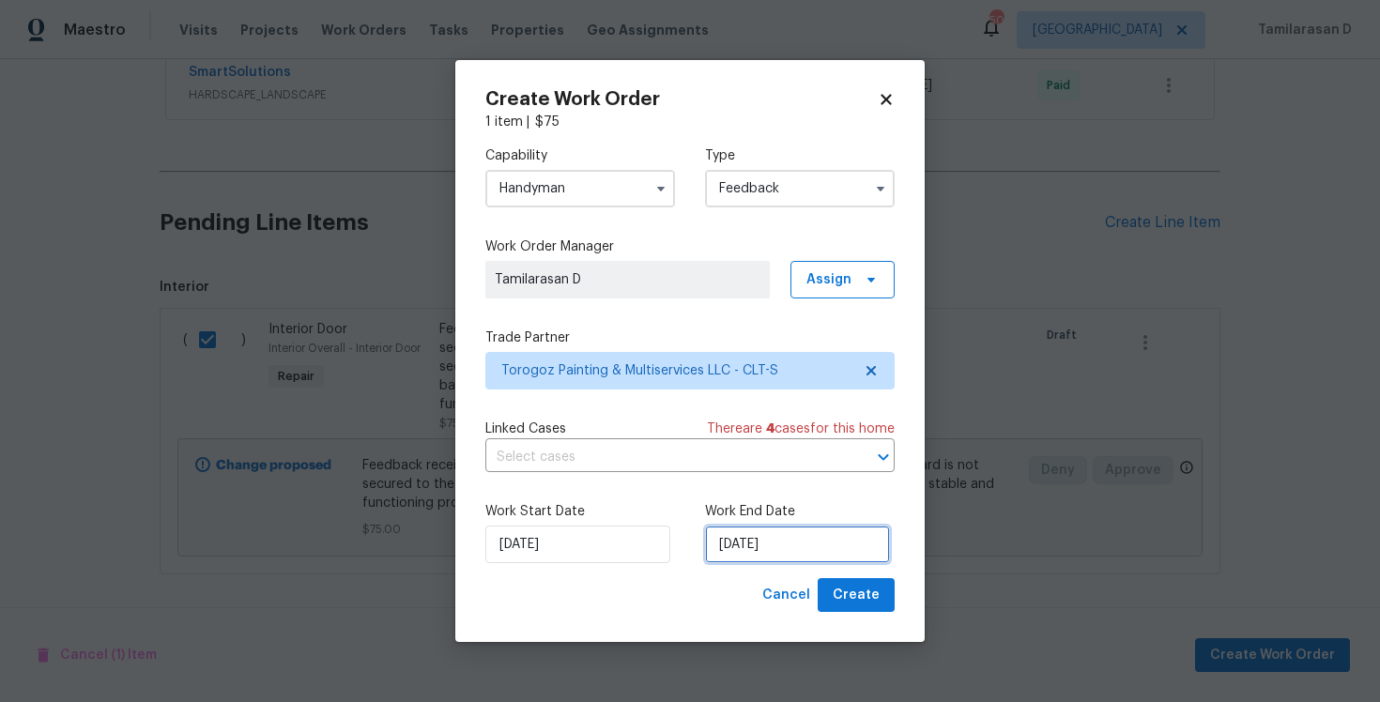
click at [775, 543] on input "[DATE]" at bounding box center [797, 545] width 185 height 38
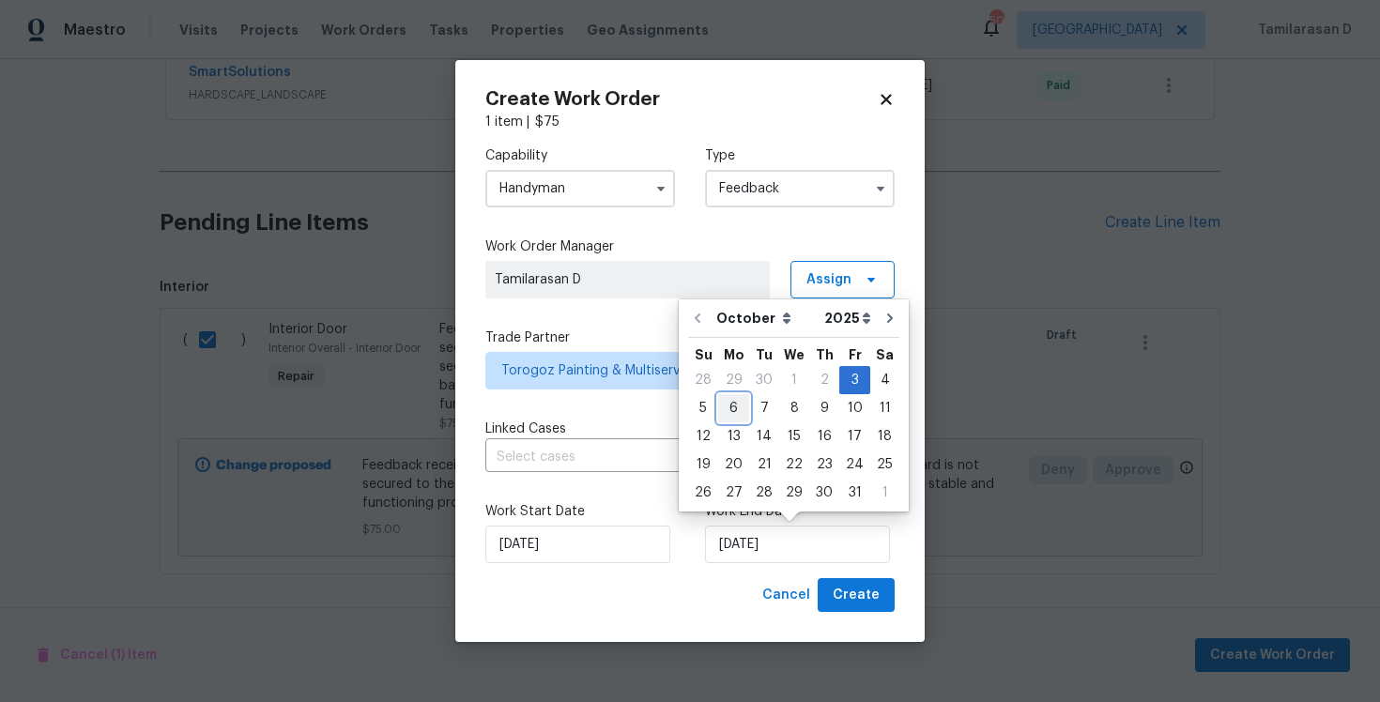
click at [729, 411] on div "6" at bounding box center [733, 408] width 31 height 26
type input "[DATE]"
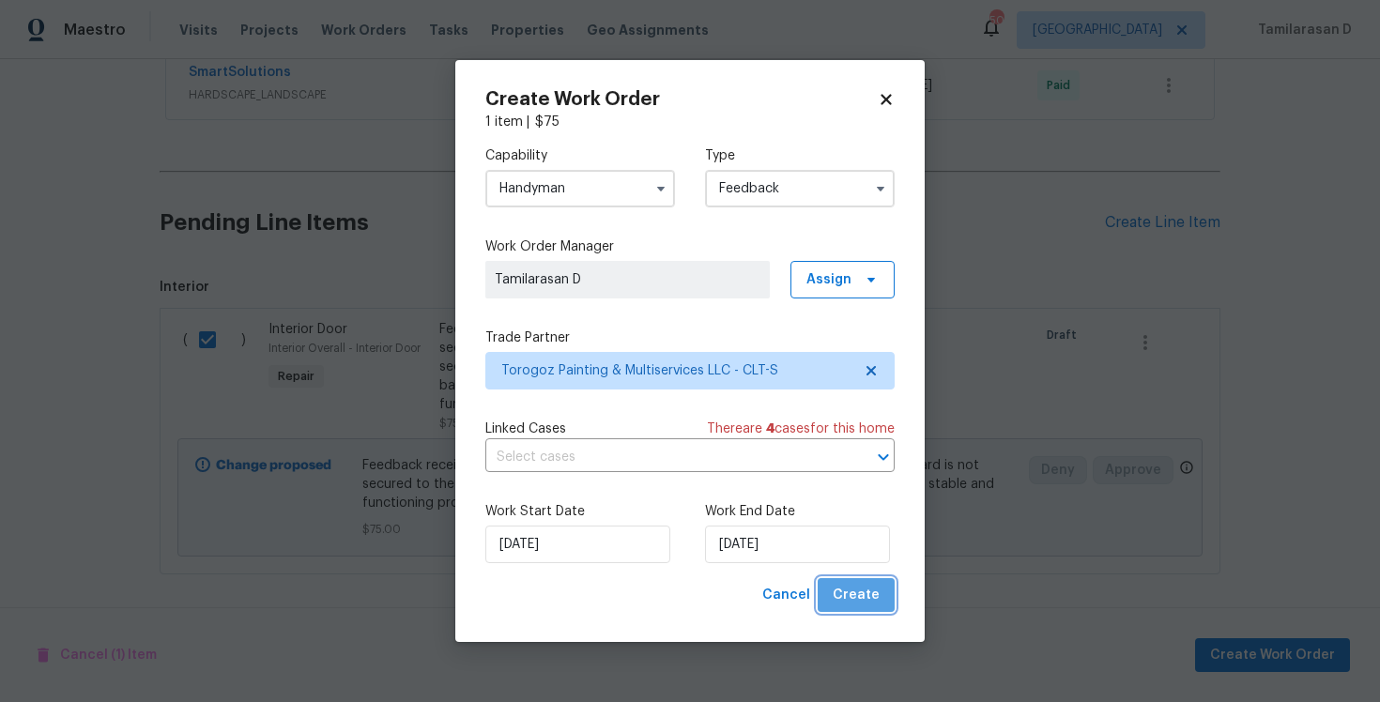
click at [861, 597] on span "Create" at bounding box center [856, 595] width 47 height 23
checkbox input "false"
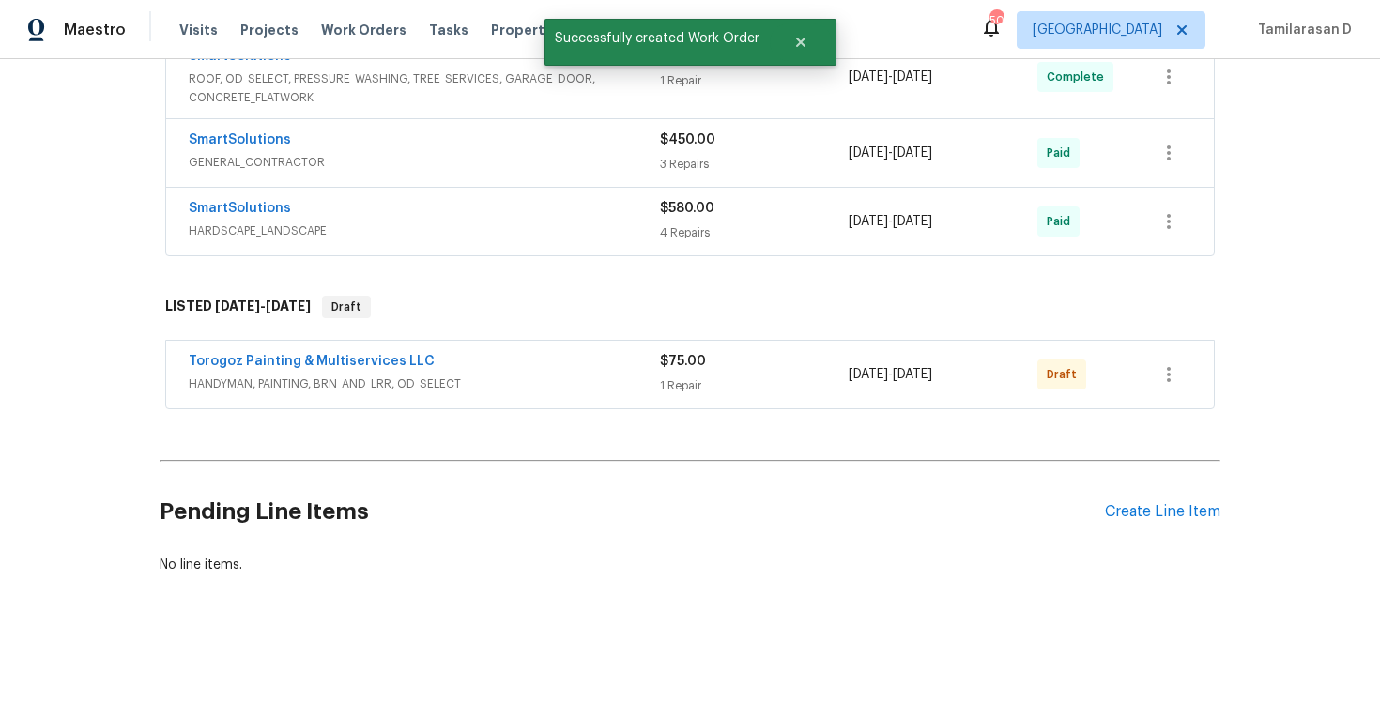
scroll to position [1009, 0]
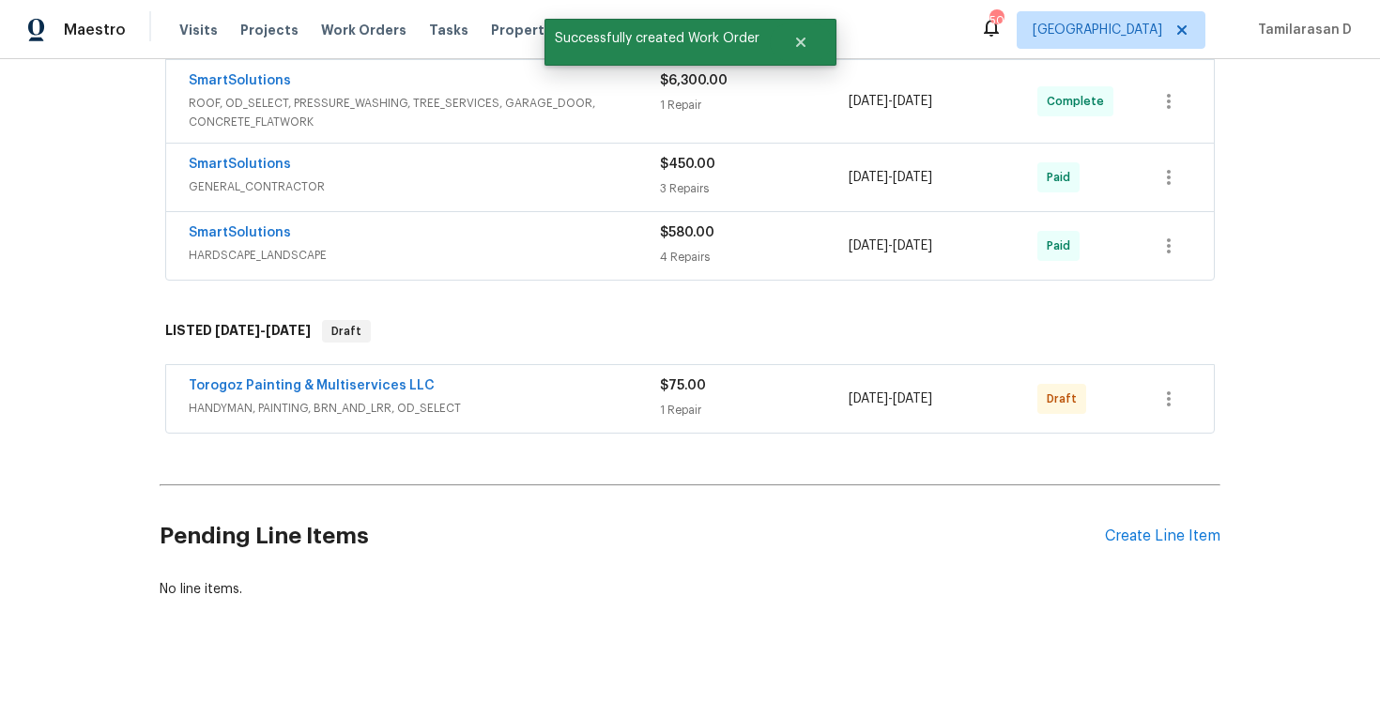
click at [297, 394] on span "Torogoz Painting & Multiservices LLC" at bounding box center [312, 385] width 246 height 19
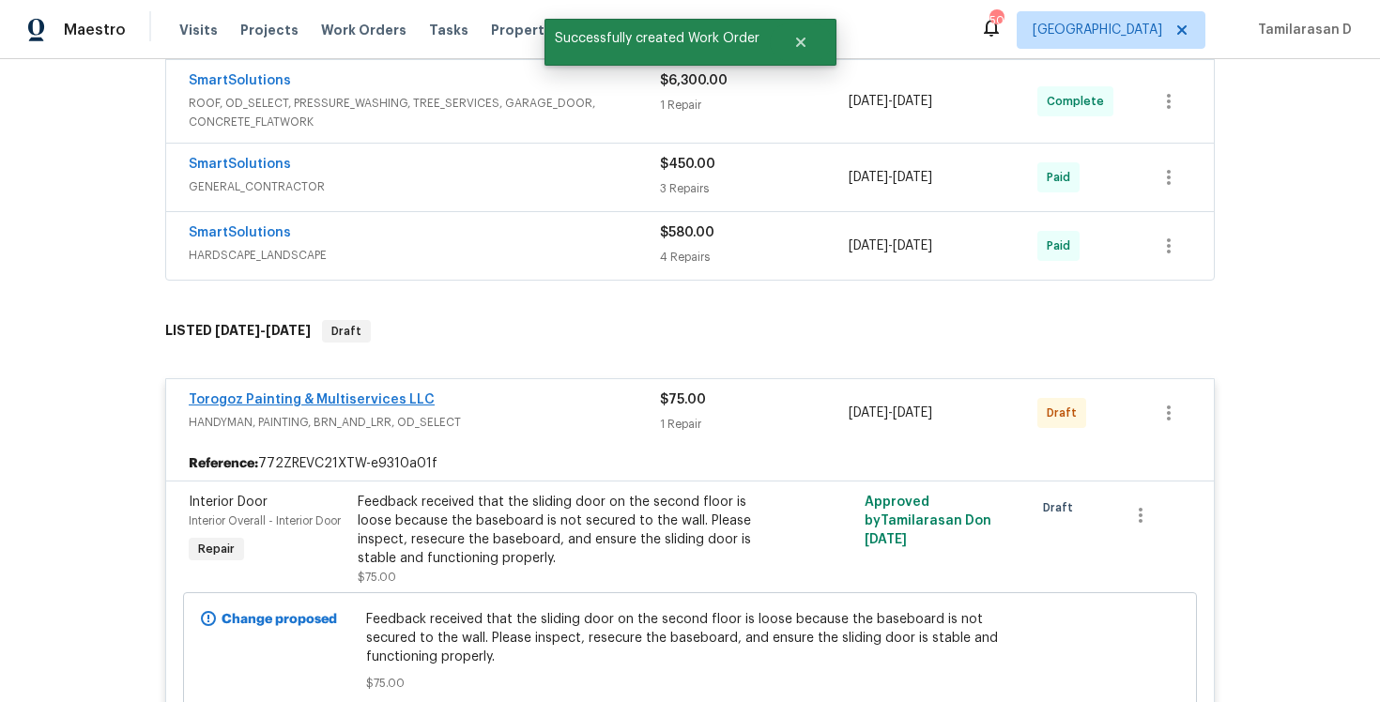
click at [262, 397] on link "Torogoz Painting & Multiservices LLC" at bounding box center [312, 399] width 246 height 13
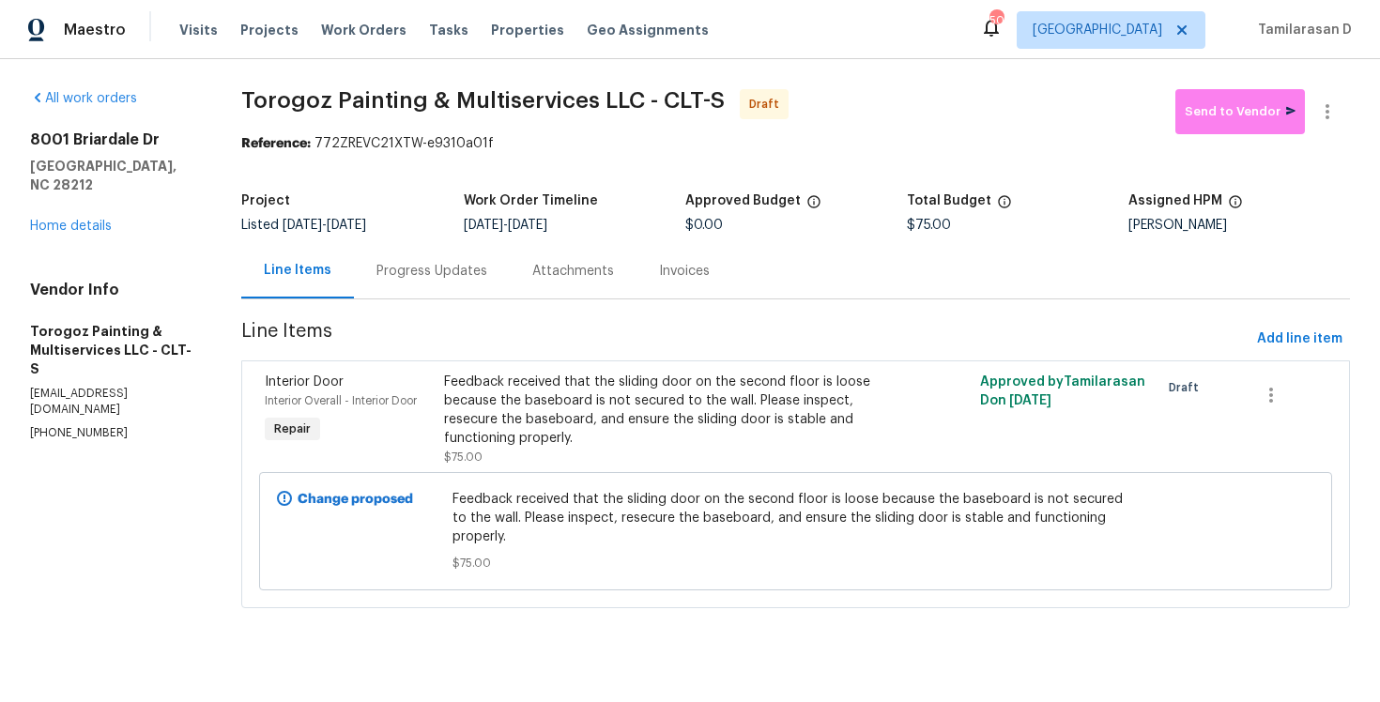
click at [454, 254] on div "Progress Updates" at bounding box center [432, 270] width 156 height 55
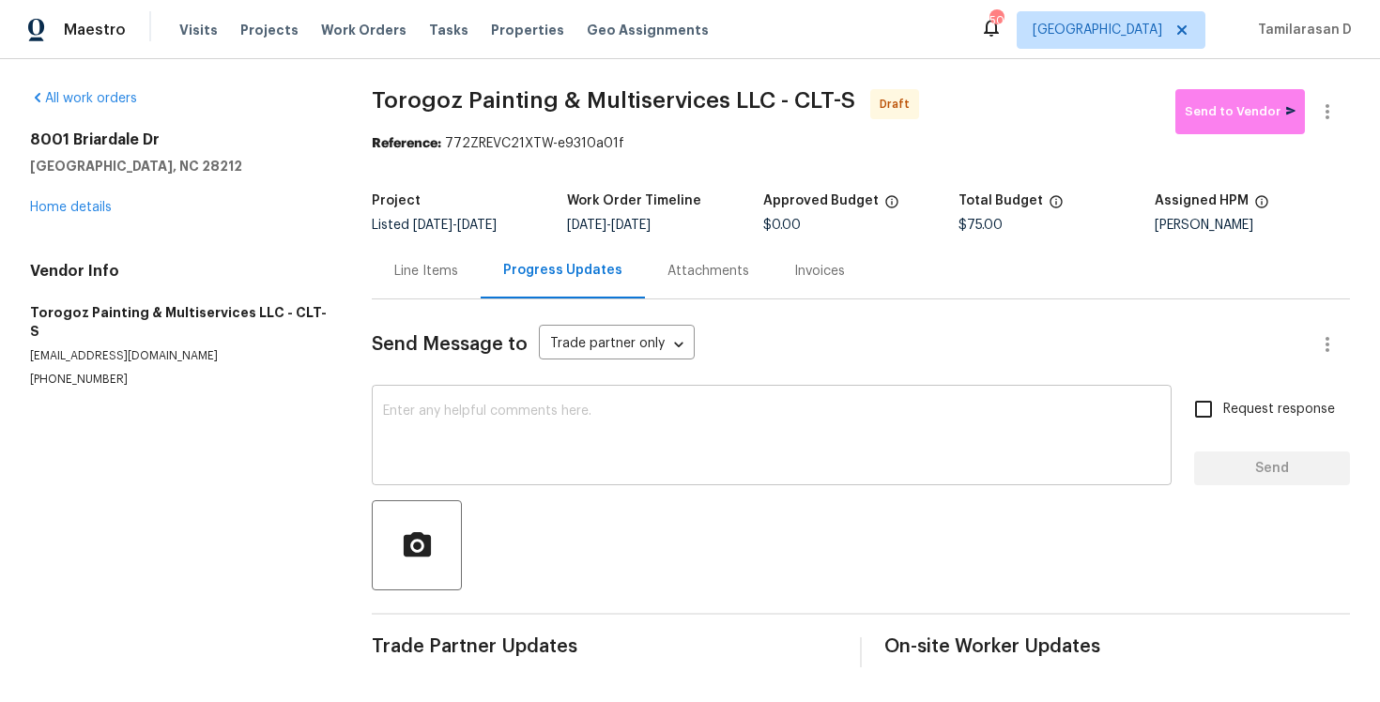
click at [459, 425] on textarea at bounding box center [771, 438] width 777 height 66
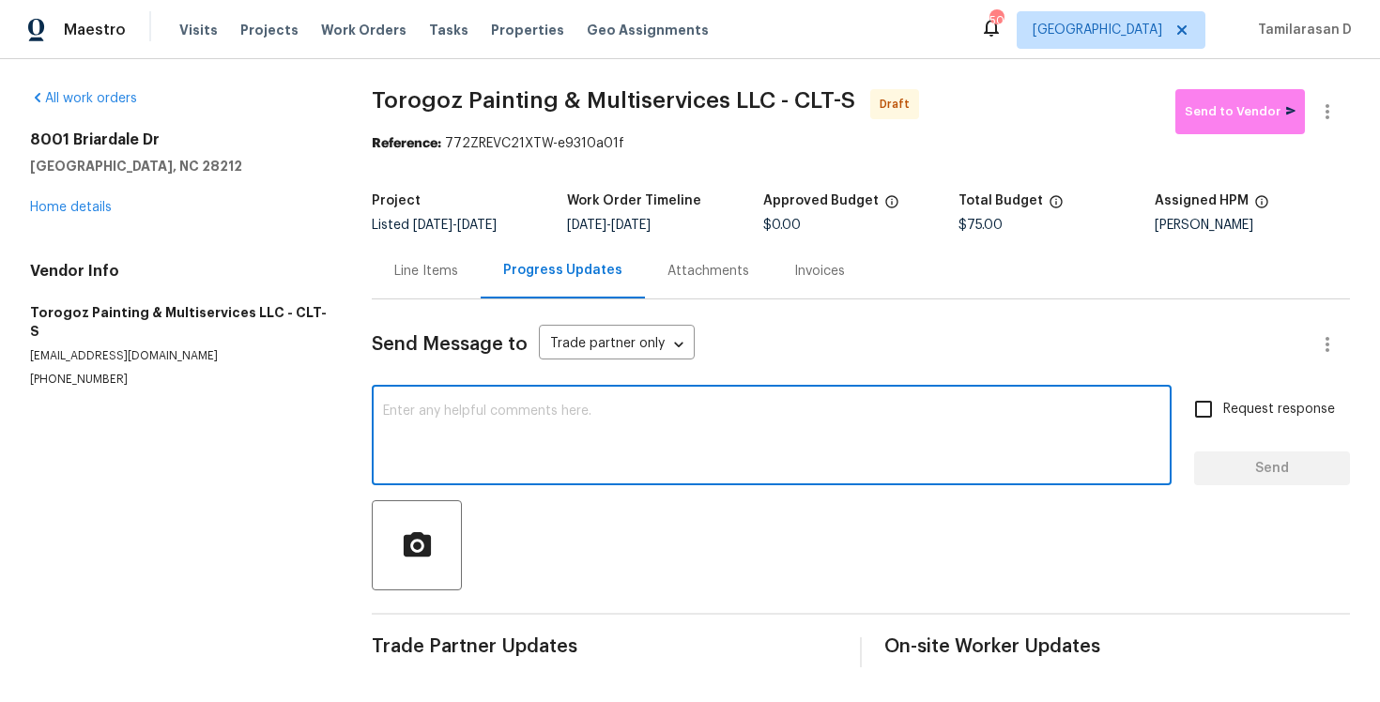
paste textarea "Hey, this is Tamil from Opendoor. I’m confirming you received the WO for the pr…"
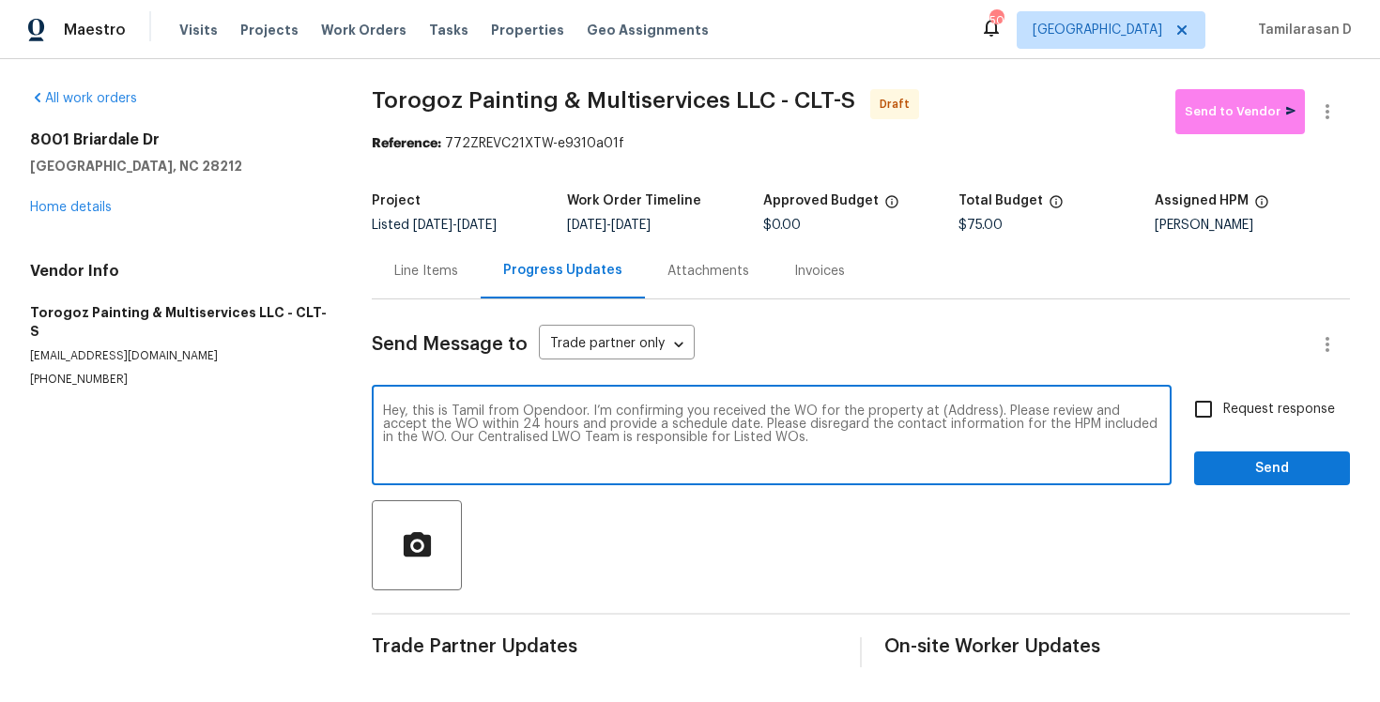
click at [958, 417] on textarea "Hey, this is Tamil from Opendoor. I’m confirming you received the WO for the pr…" at bounding box center [771, 438] width 777 height 66
paste textarea "[STREET_ADDRESS]"
type textarea "Hey, this is Tamil from Opendoor. I’m confirming you received the WO for the pr…"
click at [1235, 417] on span "Request response" at bounding box center [1279, 410] width 112 height 20
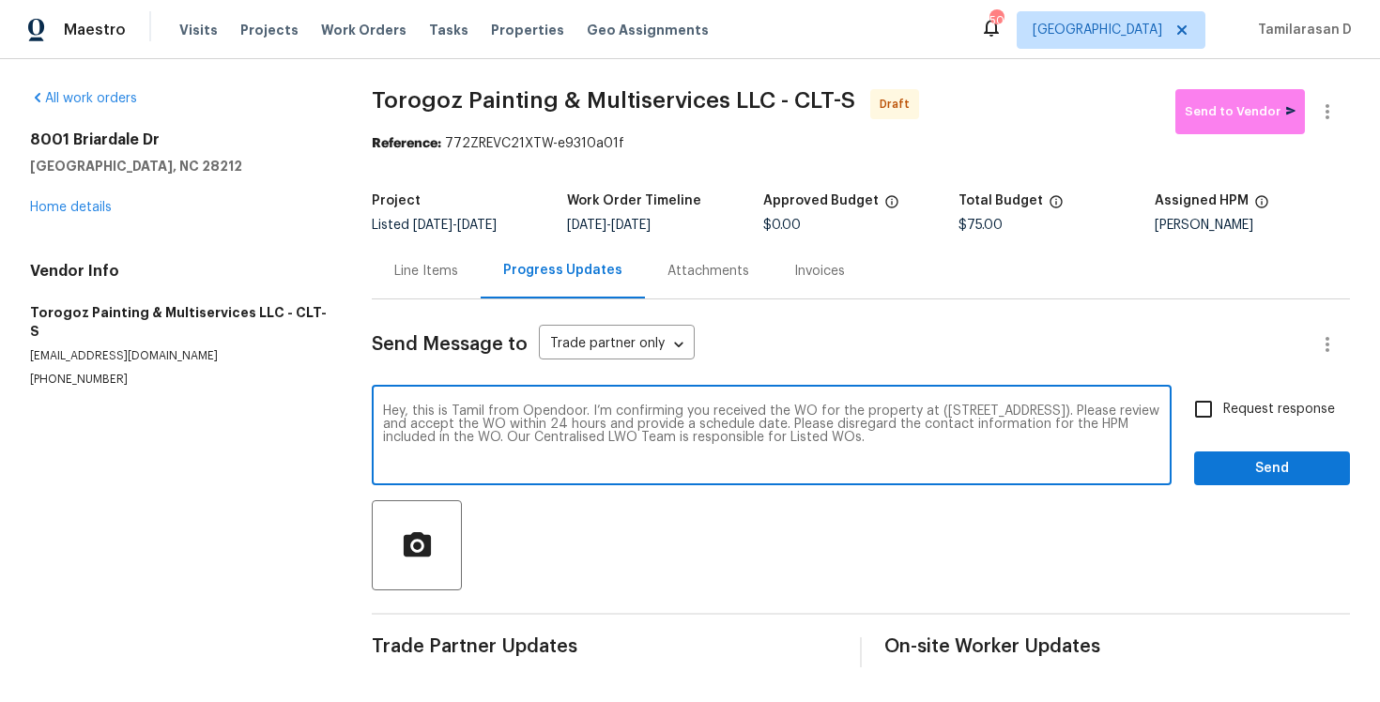
click at [1223, 417] on input "Request response" at bounding box center [1203, 409] width 39 height 39
checkbox input "true"
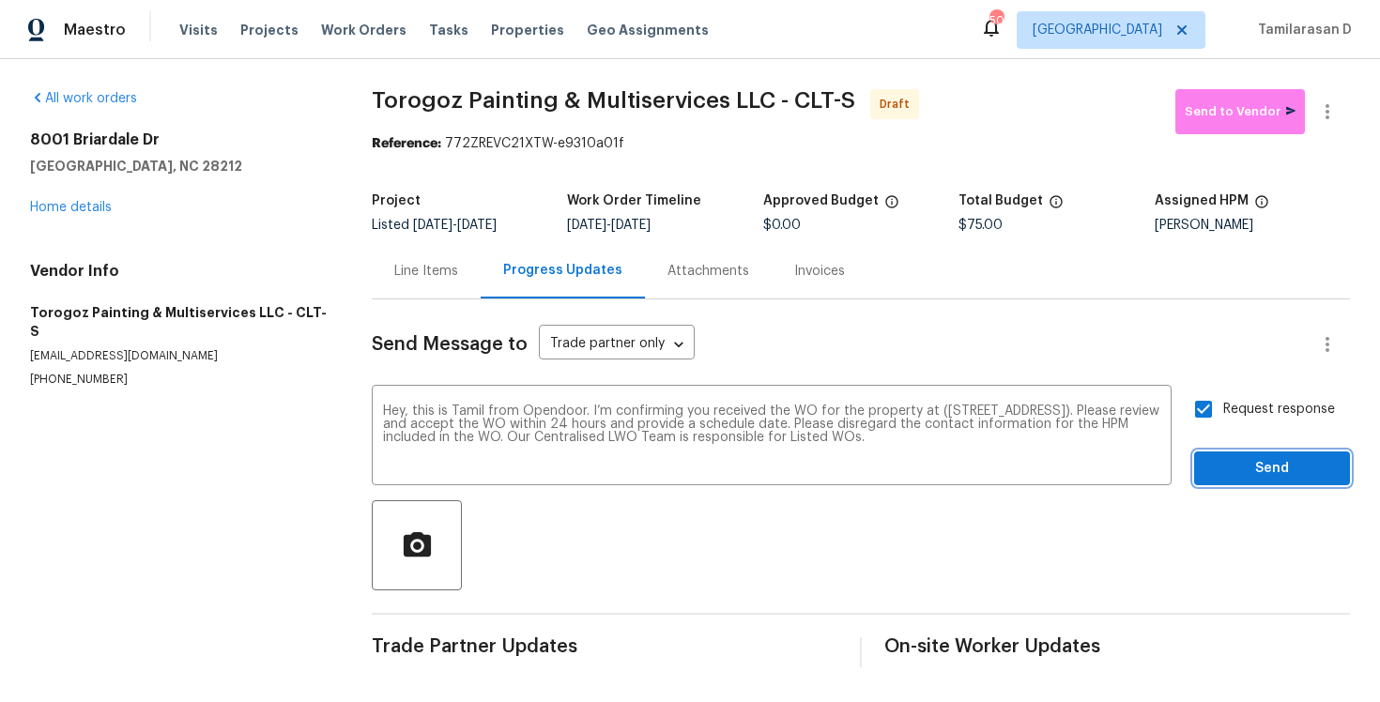
click at [1271, 458] on span "Send" at bounding box center [1272, 468] width 126 height 23
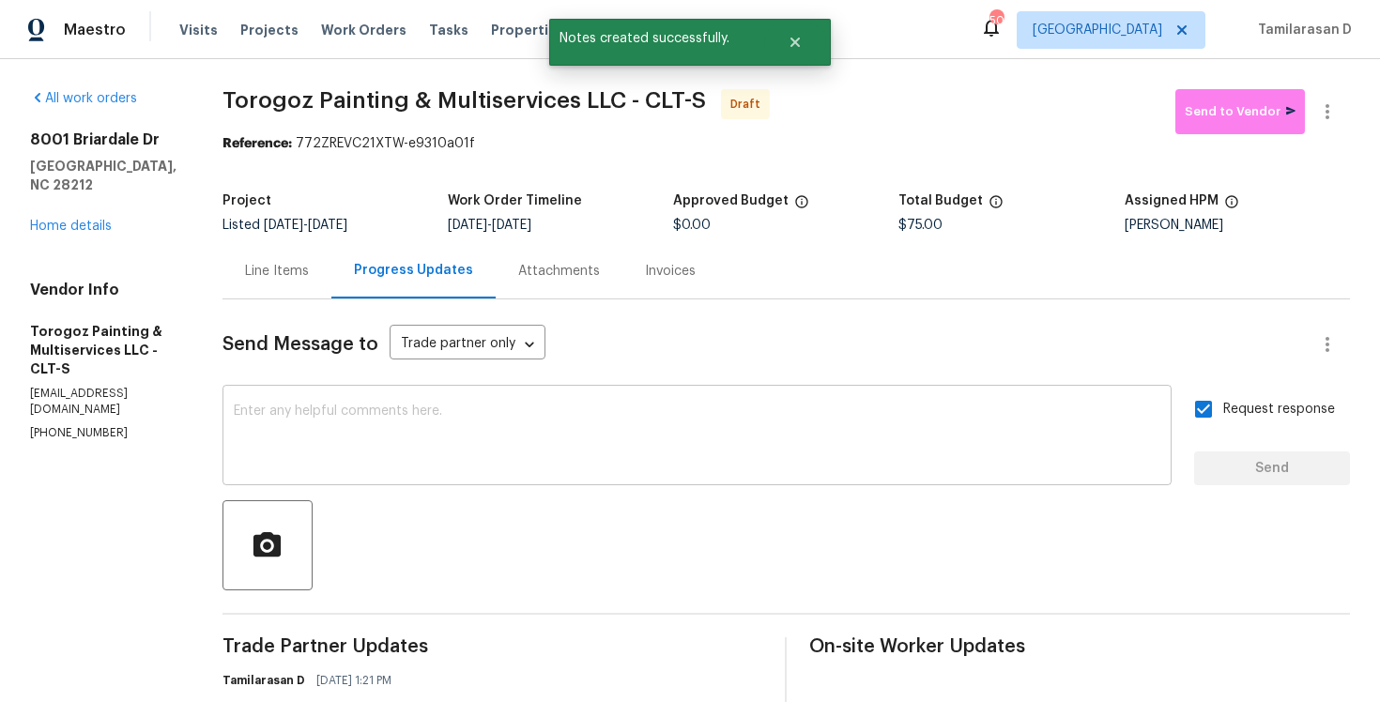
click at [525, 404] on div "x ​" at bounding box center [697, 438] width 949 height 96
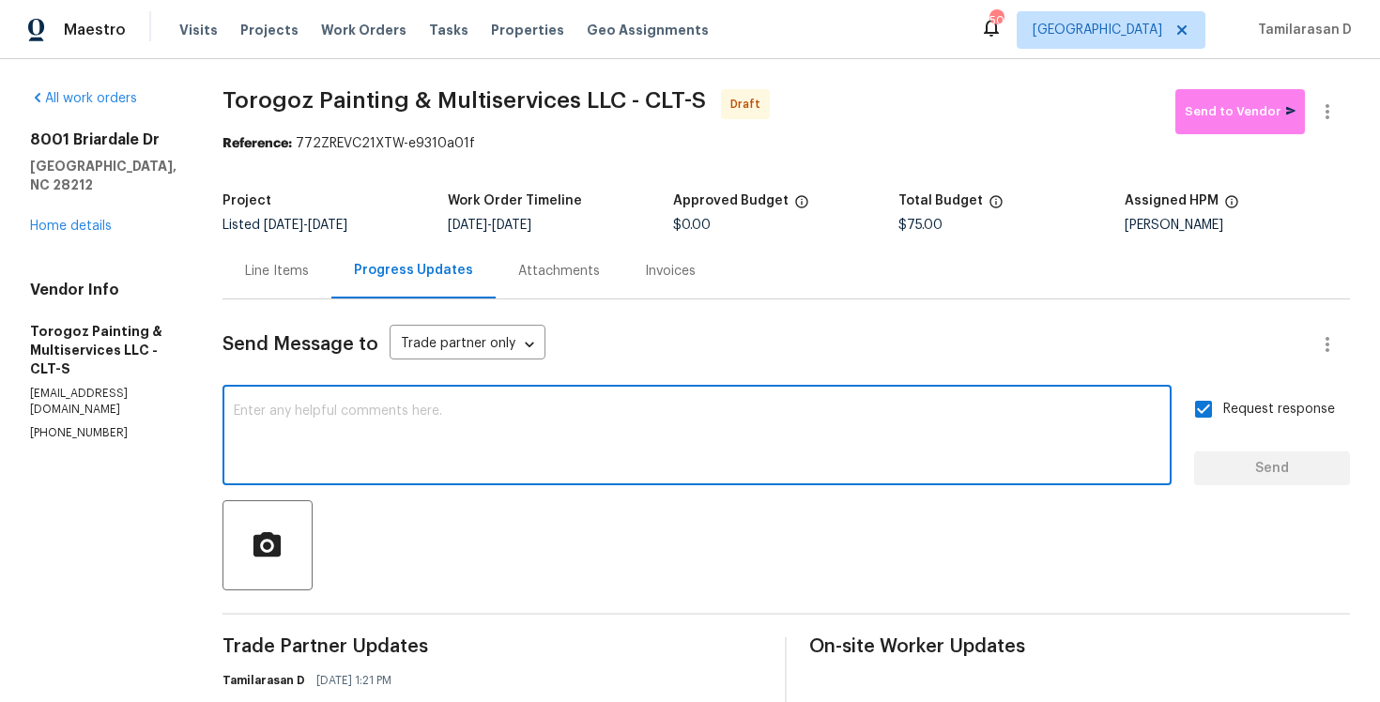
paste textarea "Attention All Work Orders must include before-photos (both close-up and wide-an…"
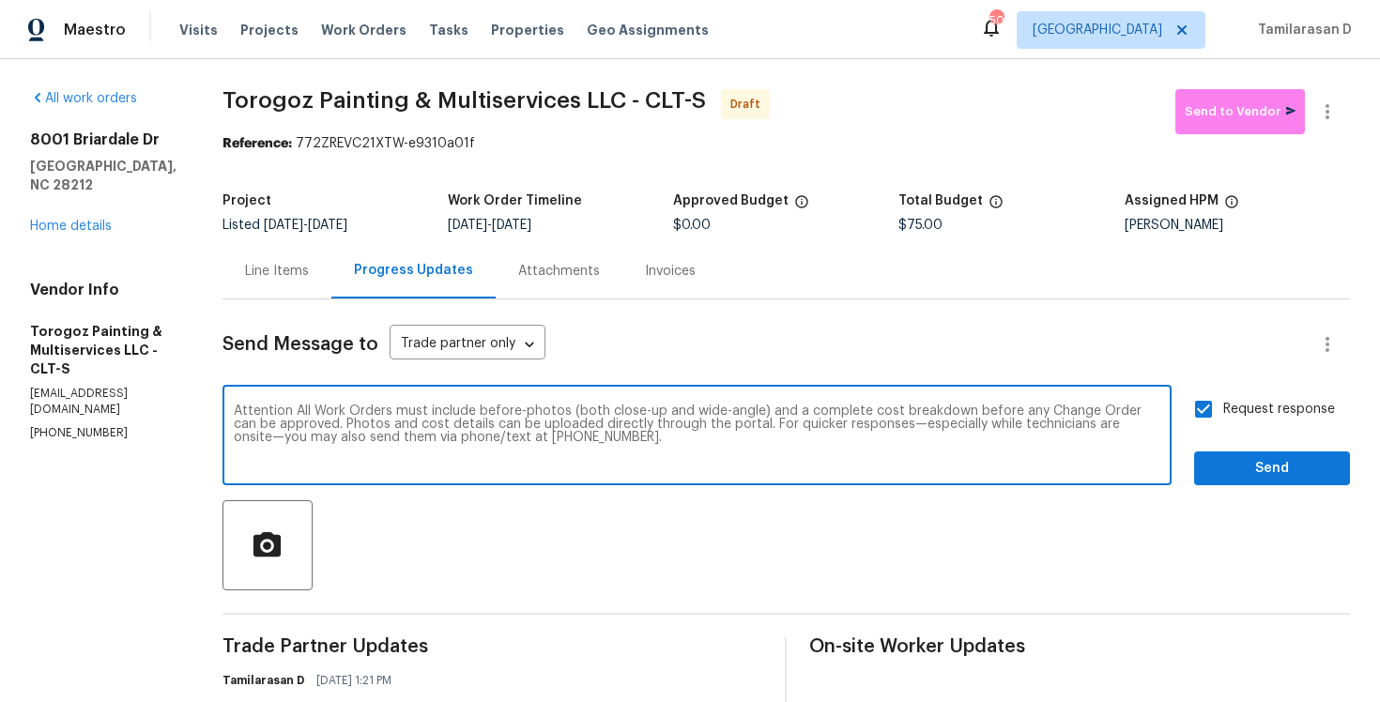
type textarea "Attention All Work Orders must include before-photos (both close-up and wide-an…"
click at [1285, 480] on span "Send" at bounding box center [1272, 468] width 126 height 23
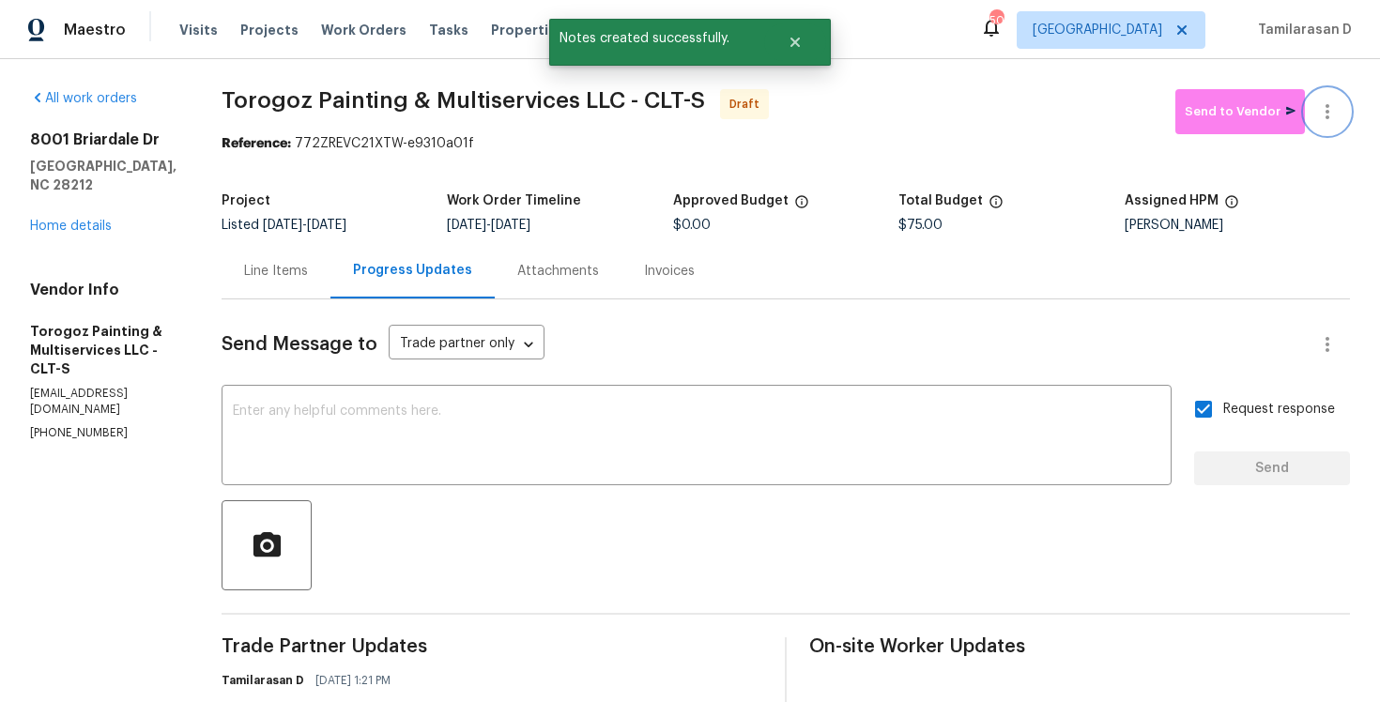
click at [1341, 108] on button "button" at bounding box center [1327, 111] width 45 height 45
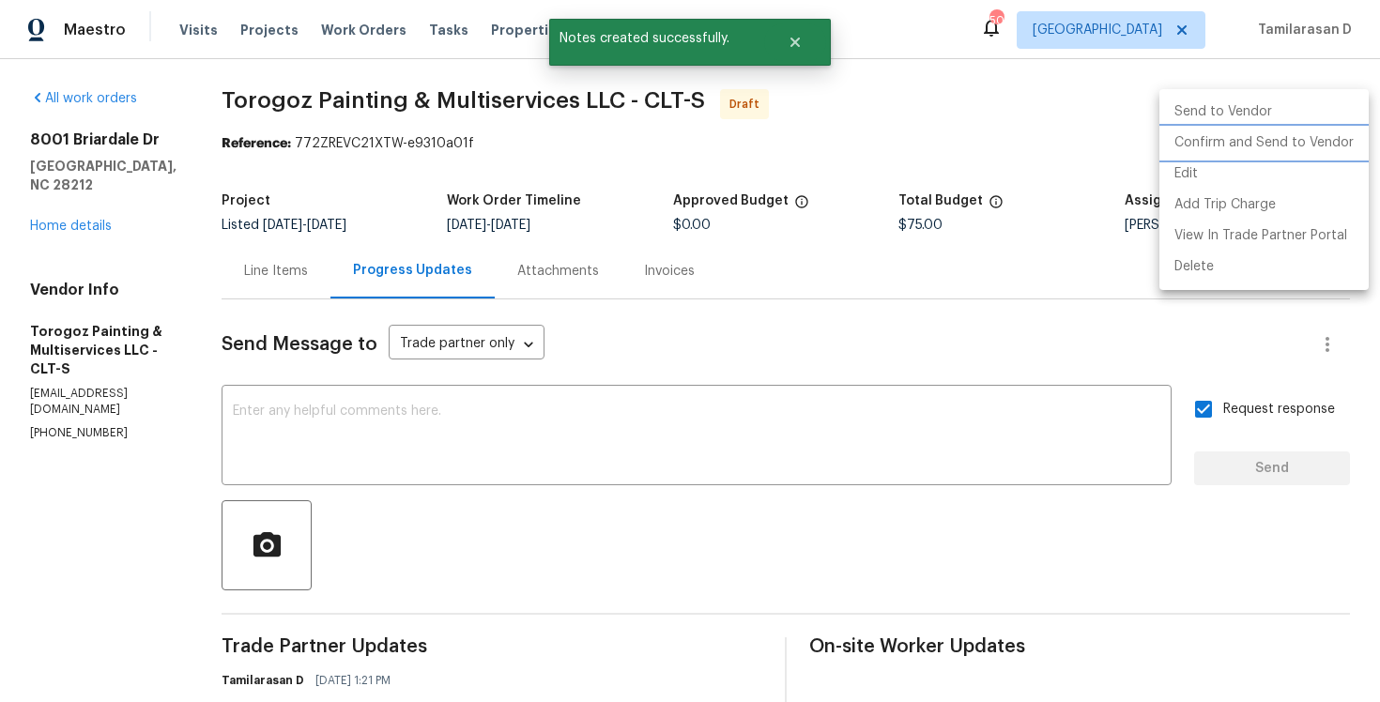
click at [1279, 144] on li "Confirm and Send to Vendor" at bounding box center [1263, 143] width 209 height 31
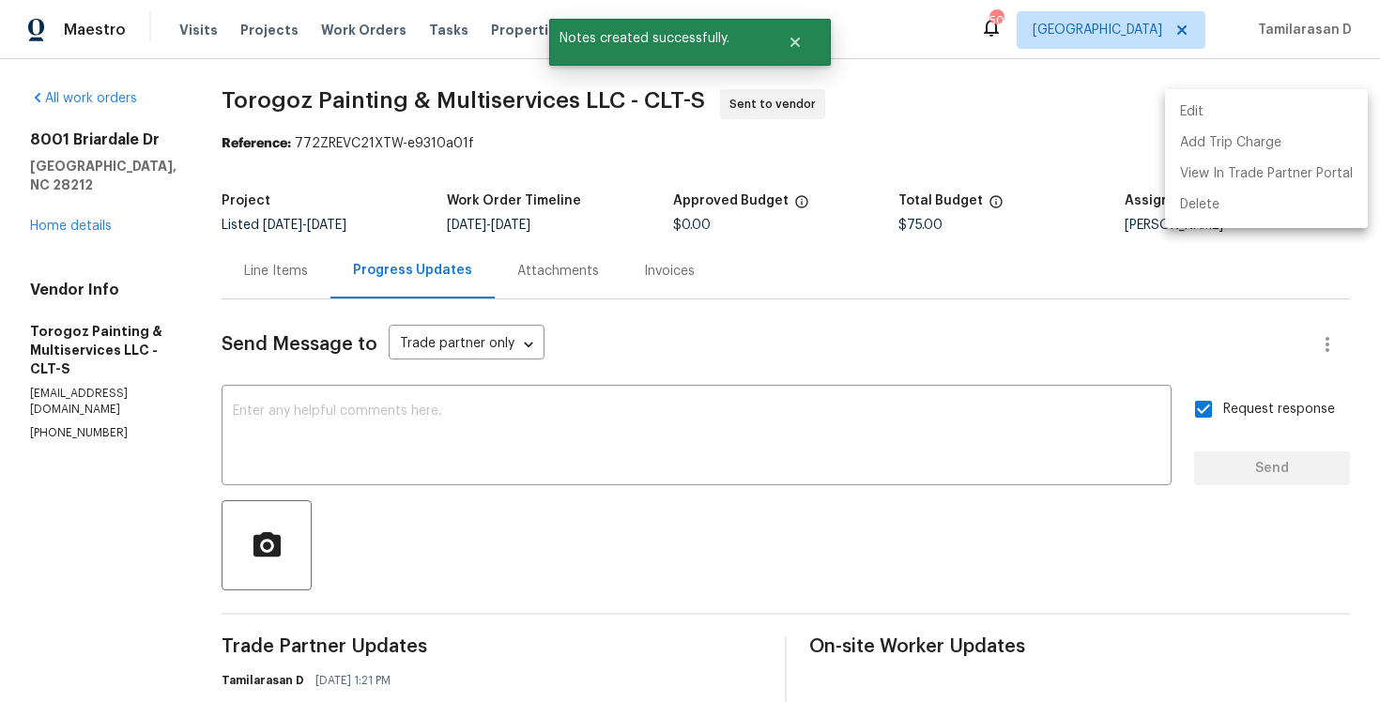
click at [1075, 133] on div at bounding box center [690, 351] width 1380 height 702
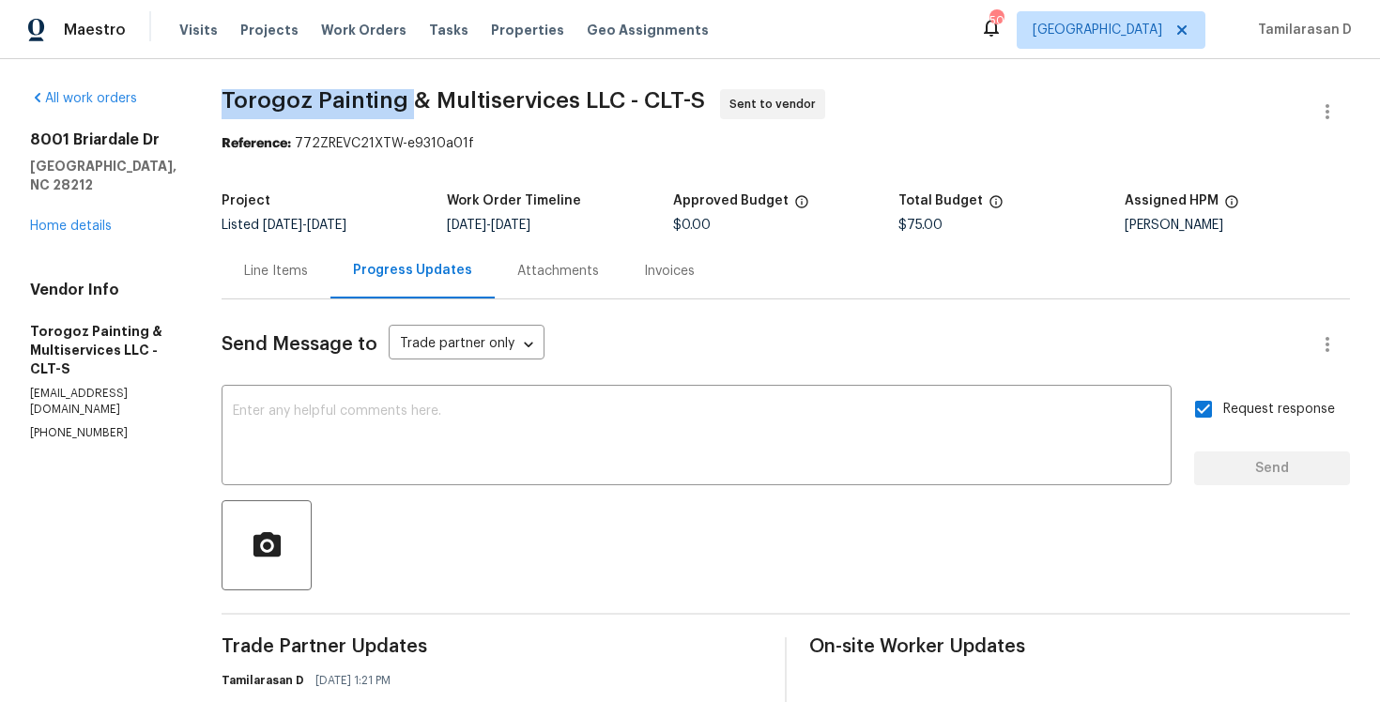
drag, startPoint x: 266, startPoint y: 96, endPoint x: 450, endPoint y: 97, distance: 184.0
click at [450, 97] on span "Torogoz Painting & Multiservices LLC - CLT-S" at bounding box center [464, 100] width 484 height 23
copy span "Torogoz Painting"
